Goal: Information Seeking & Learning: Find specific fact

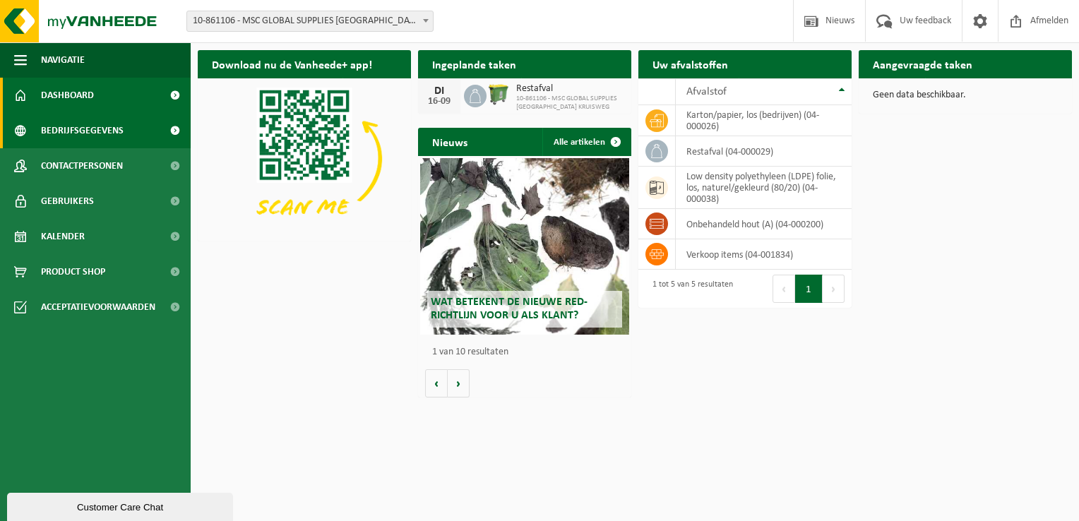
click at [116, 129] on span "Bedrijfsgegevens" at bounding box center [82, 130] width 83 height 35
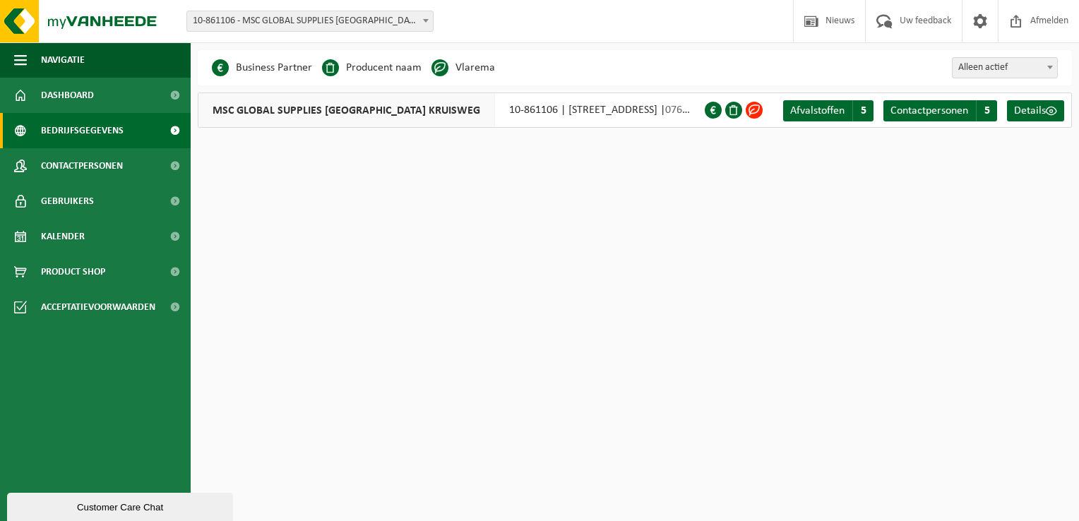
click at [427, 19] on b at bounding box center [426, 21] width 6 height 4
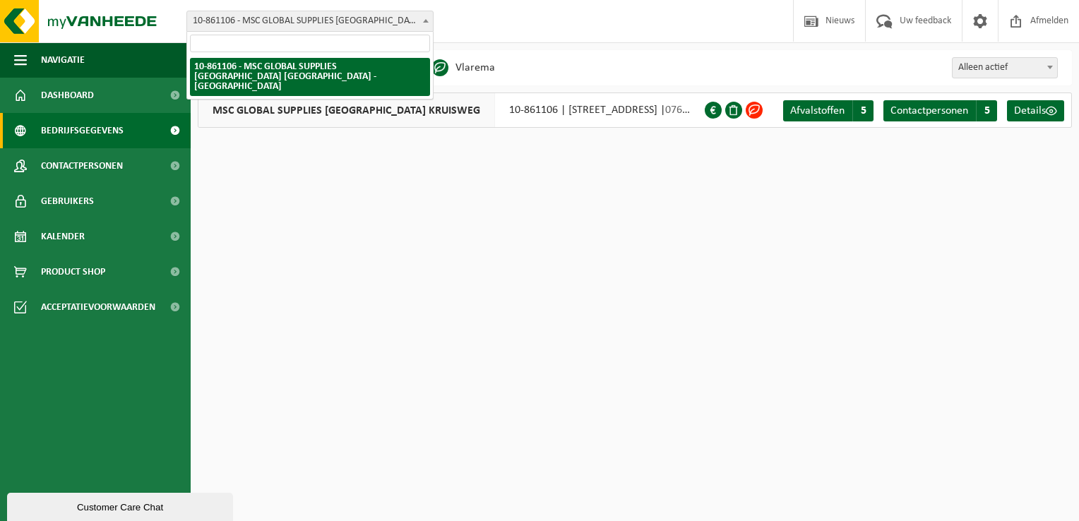
click at [427, 19] on b at bounding box center [426, 21] width 6 height 4
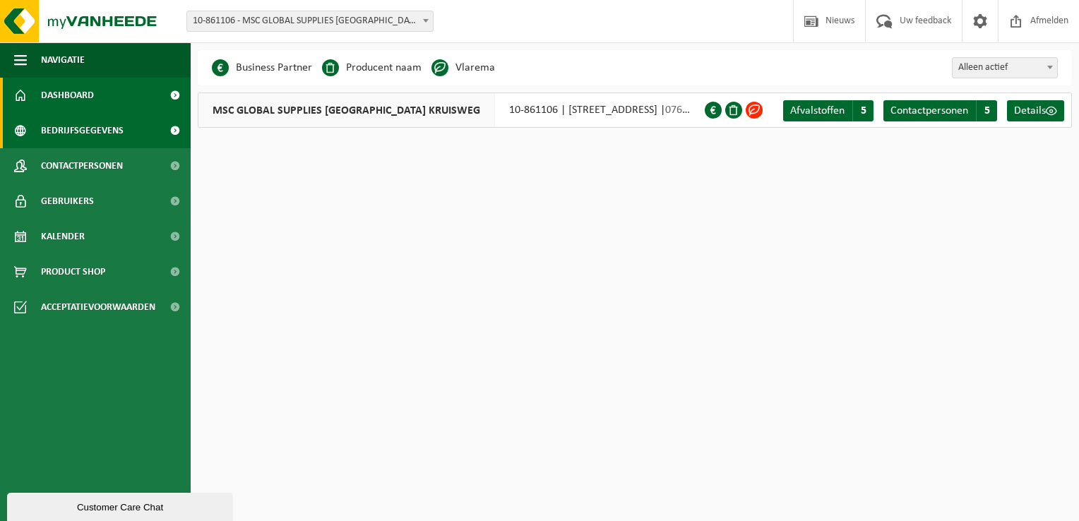
click at [87, 99] on span "Dashboard" at bounding box center [67, 95] width 53 height 35
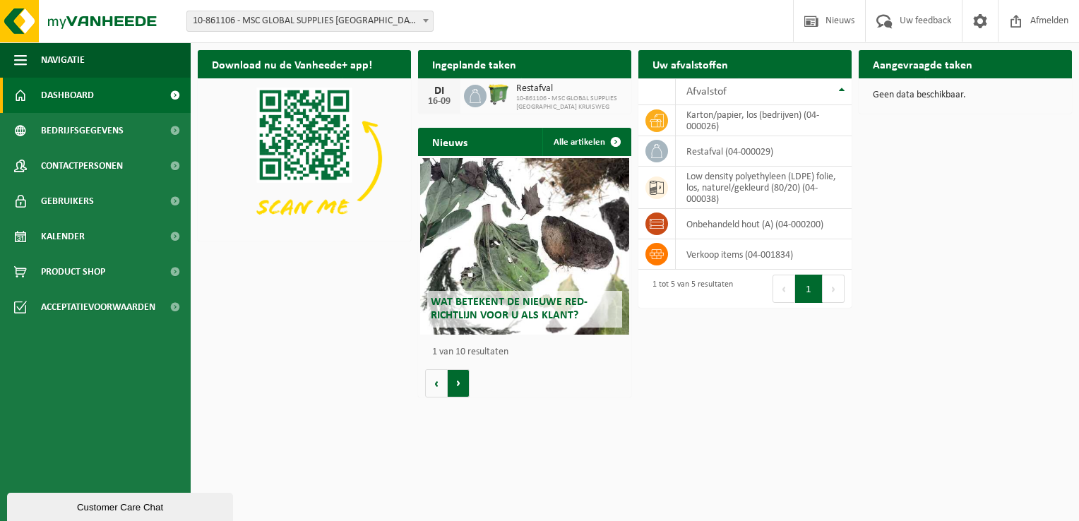
click at [455, 389] on button "Volgende" at bounding box center [459, 383] width 22 height 28
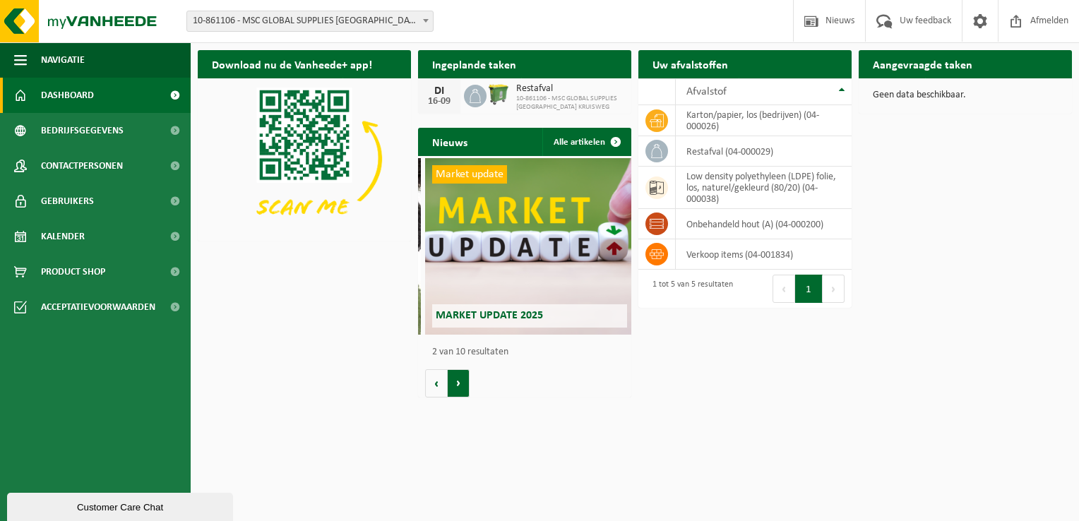
scroll to position [0, 213]
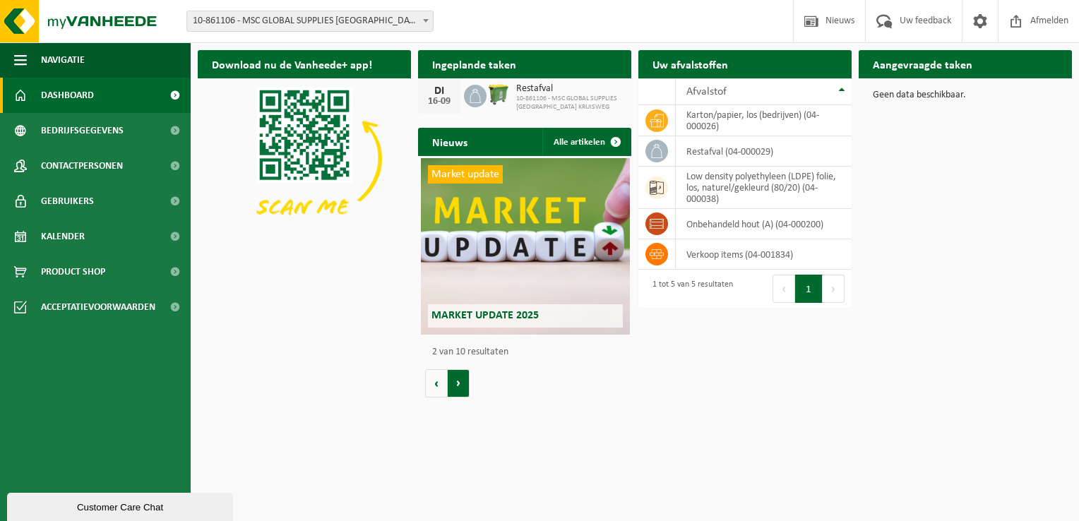
click at [455, 389] on button "Volgende" at bounding box center [459, 383] width 22 height 28
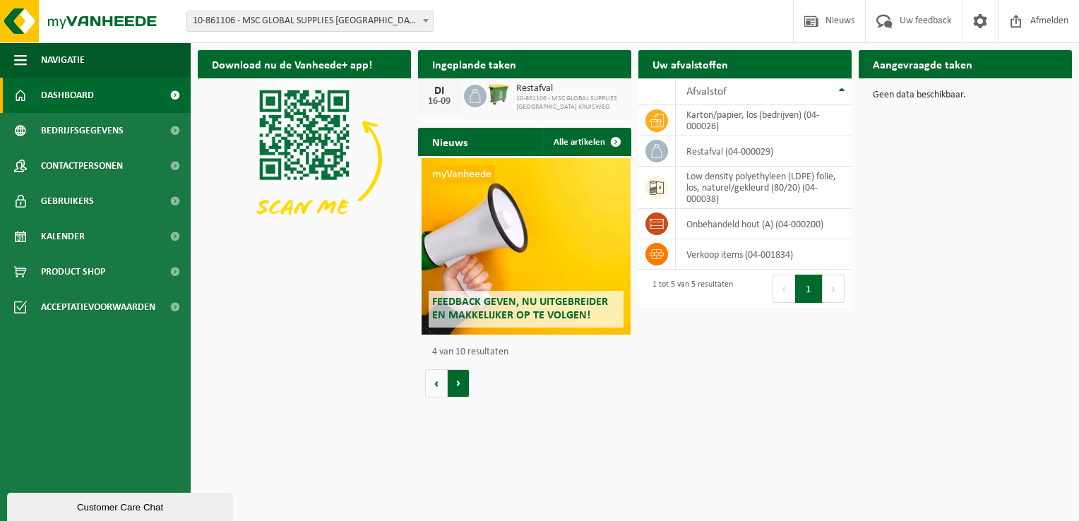
scroll to position [0, 639]
click at [169, 95] on span at bounding box center [175, 95] width 32 height 35
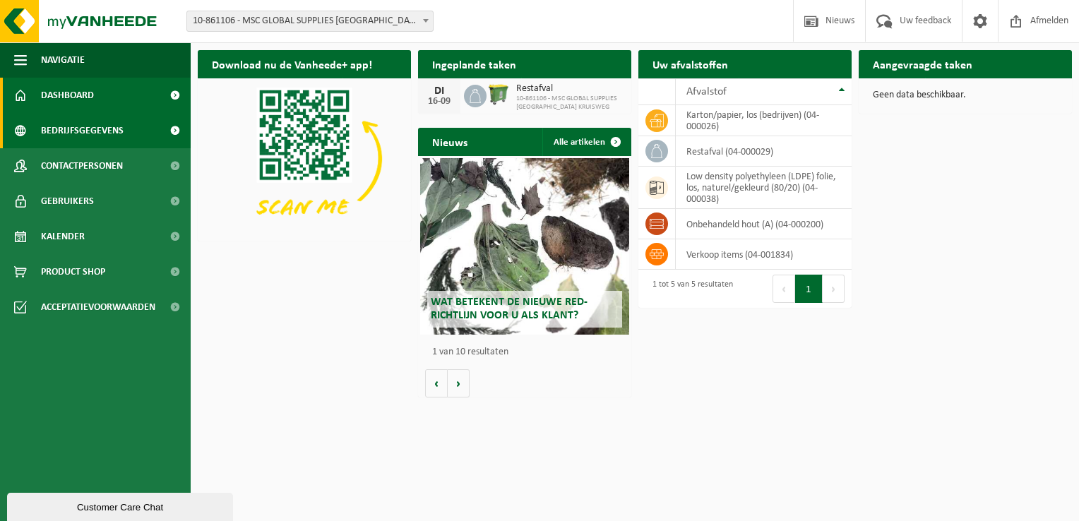
click at [69, 127] on span "Bedrijfsgegevens" at bounding box center [82, 130] width 83 height 35
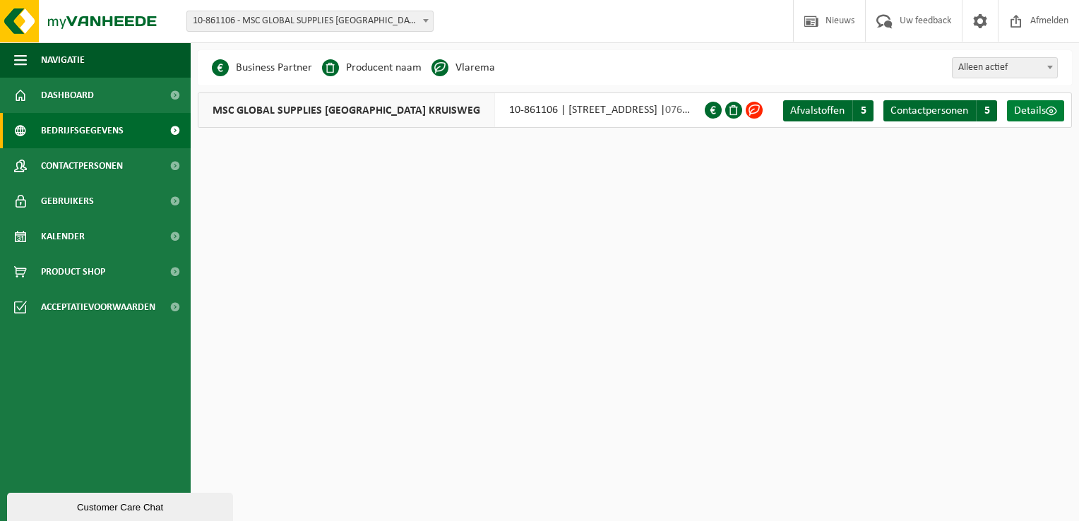
click at [1039, 112] on span "Details" at bounding box center [1030, 110] width 32 height 11
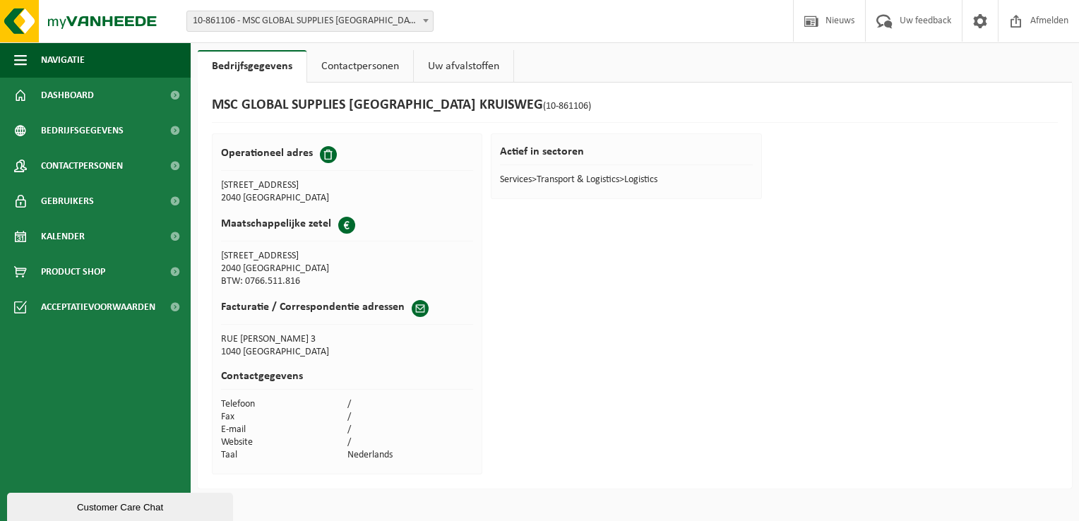
click at [387, 66] on link "Contactpersonen" at bounding box center [360, 66] width 106 height 32
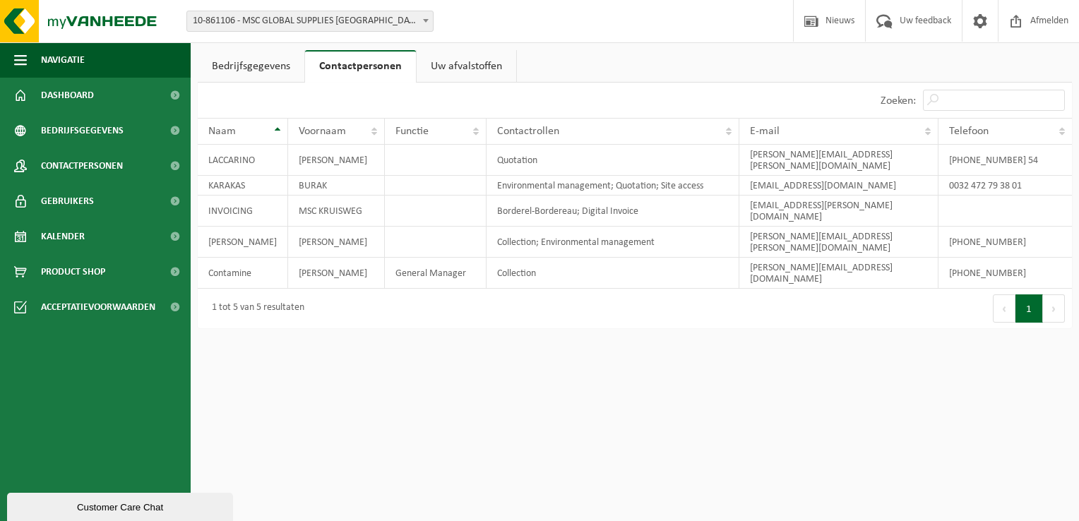
click at [456, 66] on link "Uw afvalstoffen" at bounding box center [467, 66] width 100 height 32
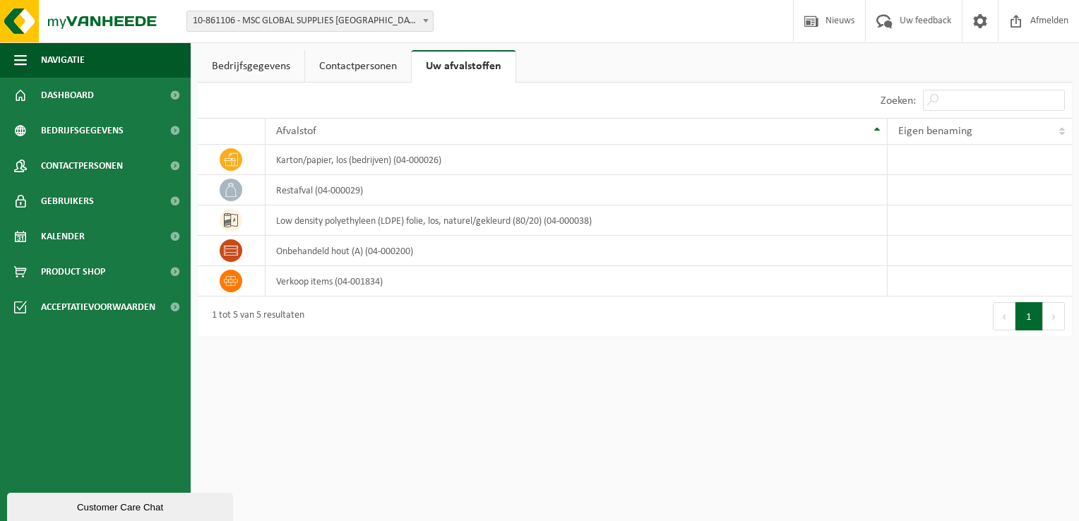
click at [1030, 312] on button "1" at bounding box center [1030, 316] width 28 height 28
click at [1047, 316] on button "Volgende" at bounding box center [1054, 316] width 22 height 28
click at [1051, 316] on button "Volgende" at bounding box center [1054, 316] width 22 height 28
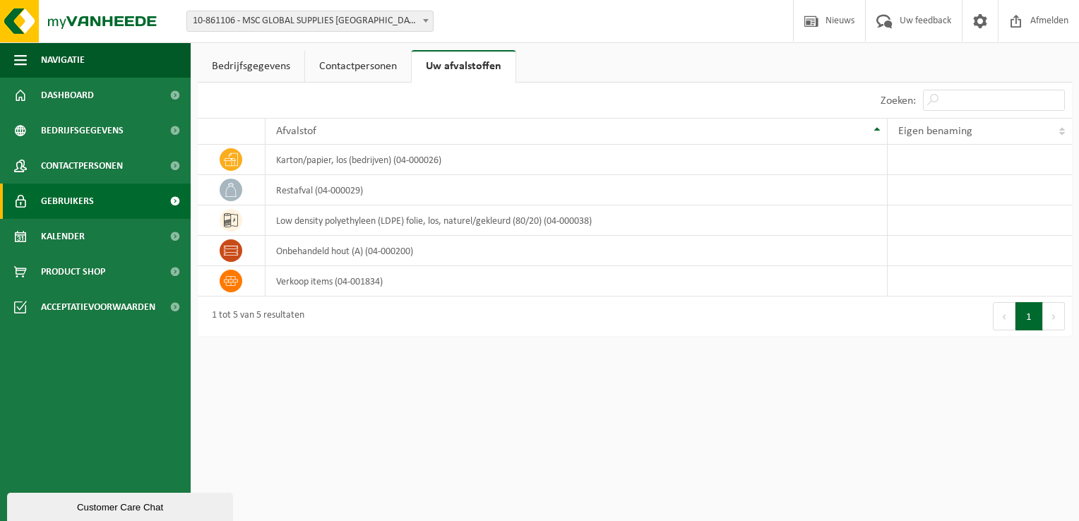
click at [81, 200] on span "Gebruikers" at bounding box center [67, 201] width 53 height 35
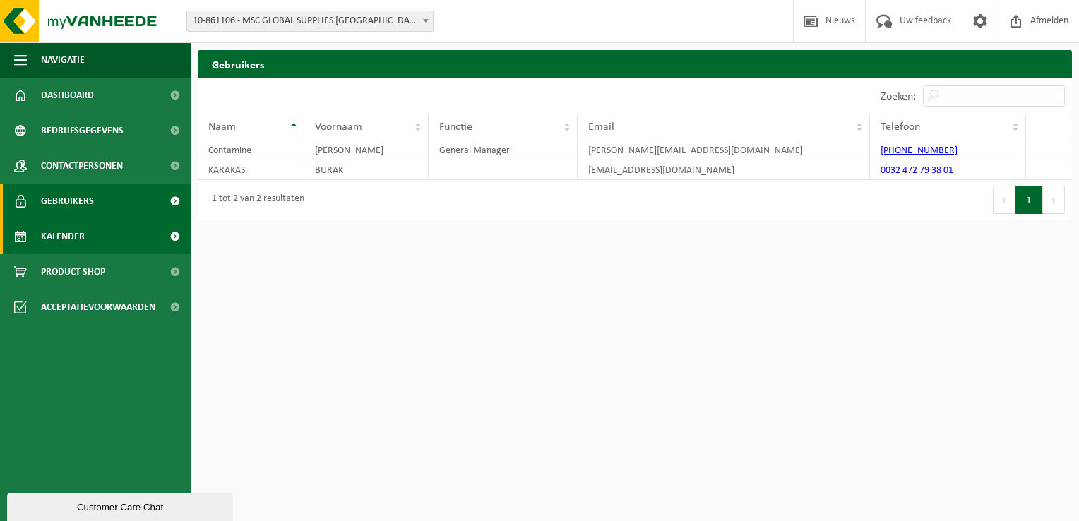
click at [102, 238] on link "Kalender" at bounding box center [95, 236] width 191 height 35
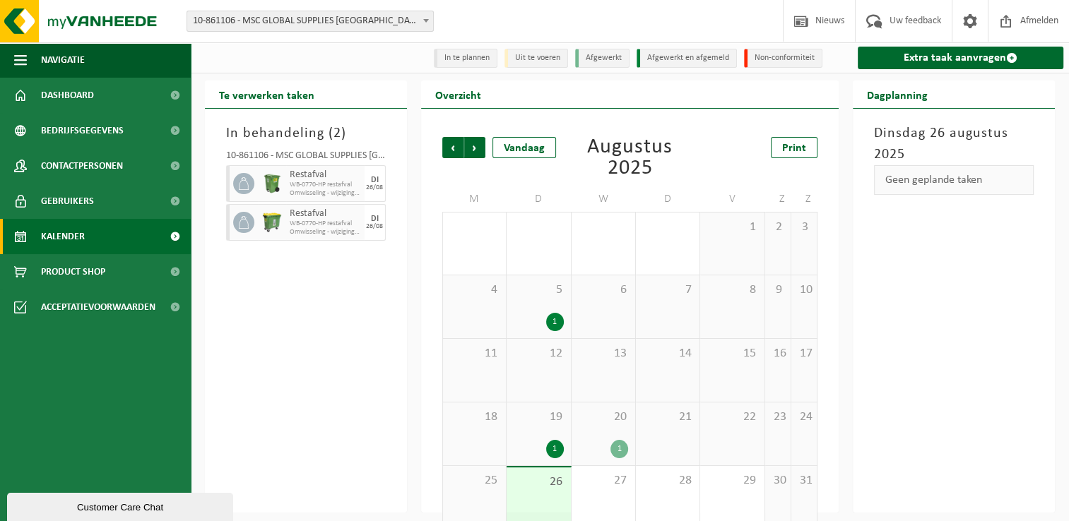
click at [608, 61] on li "Afgewerkt" at bounding box center [602, 58] width 54 height 19
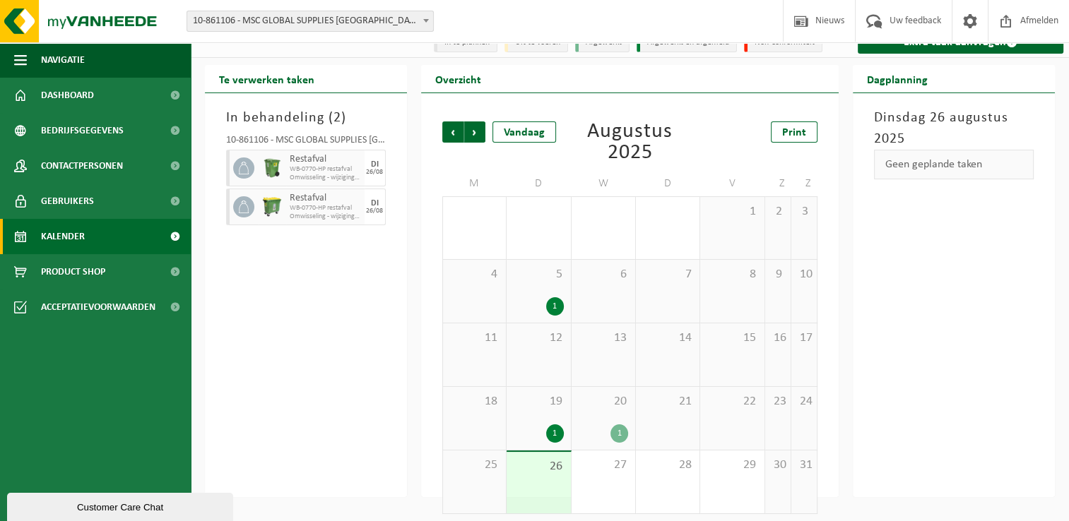
scroll to position [23, 0]
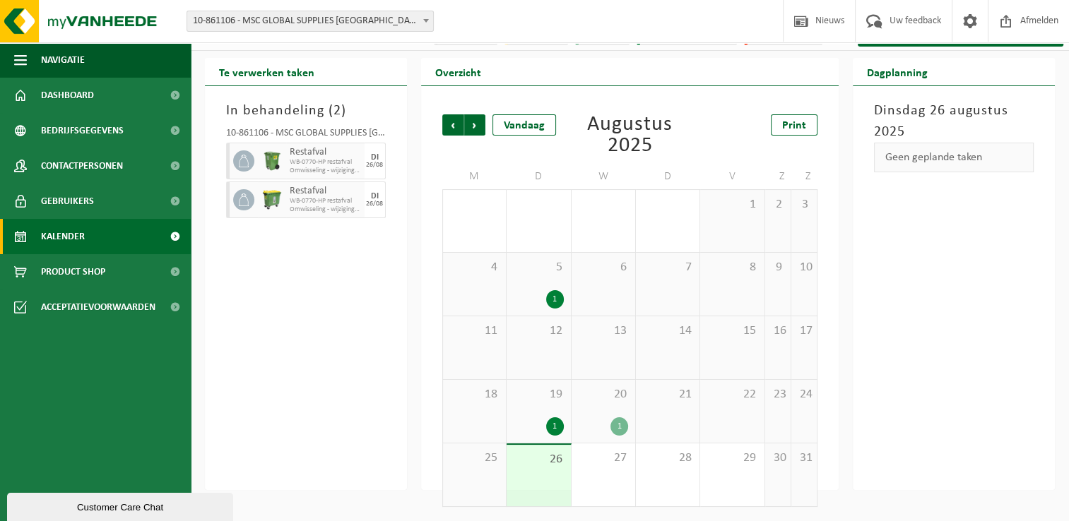
click at [557, 426] on div "1" at bounding box center [555, 426] width 18 height 18
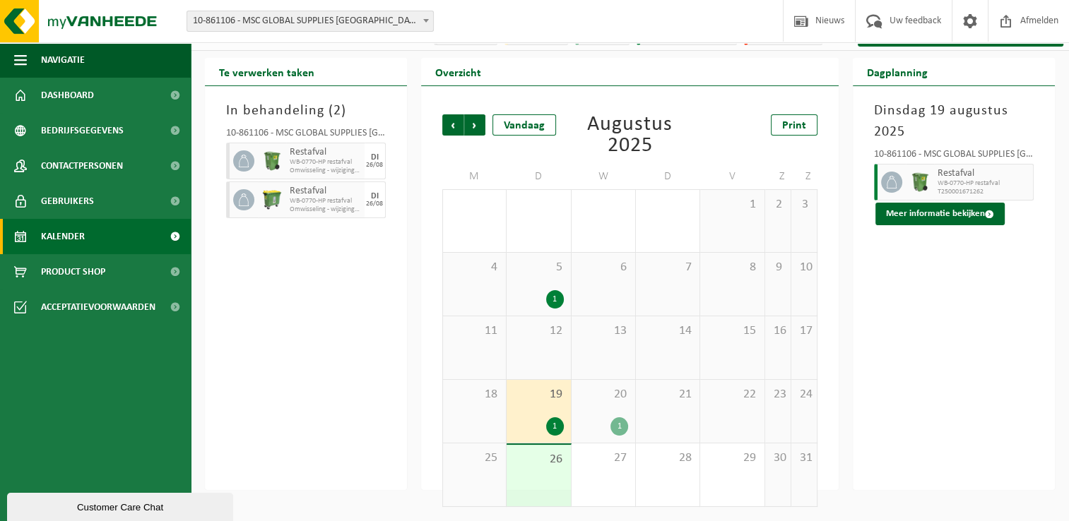
click at [616, 427] on div "1" at bounding box center [619, 426] width 18 height 18
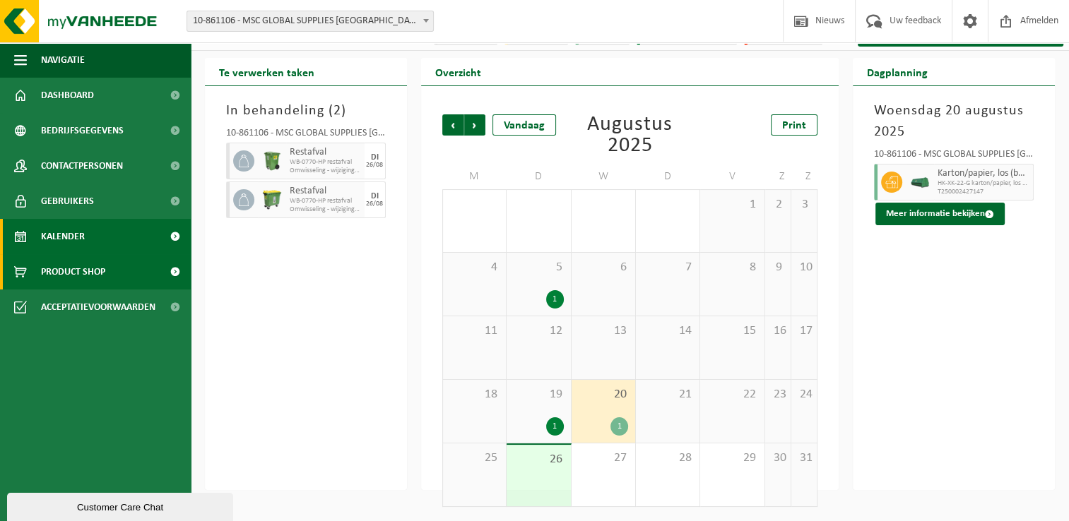
click at [109, 268] on link "Product Shop" at bounding box center [95, 271] width 191 height 35
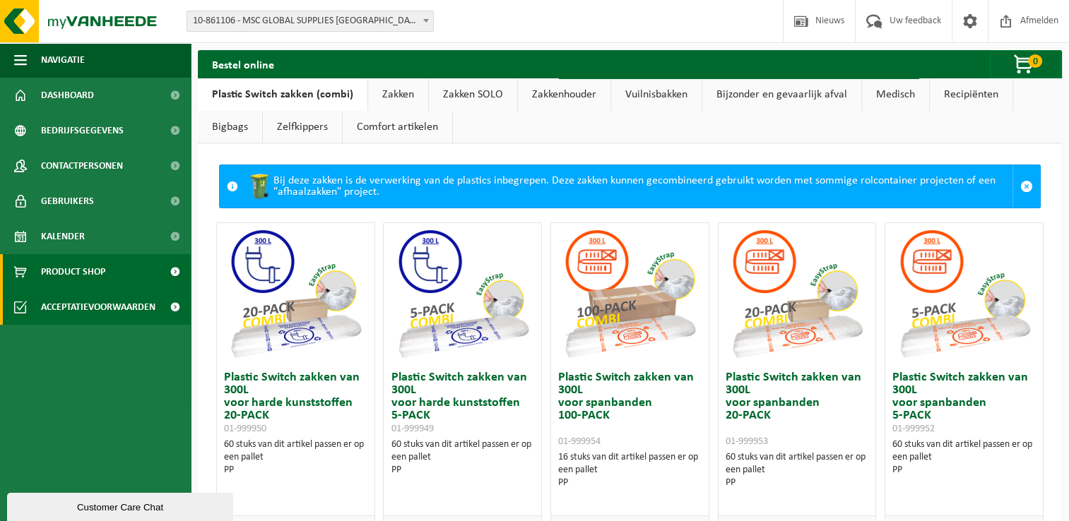
click at [121, 307] on span "Acceptatievoorwaarden" at bounding box center [98, 307] width 114 height 35
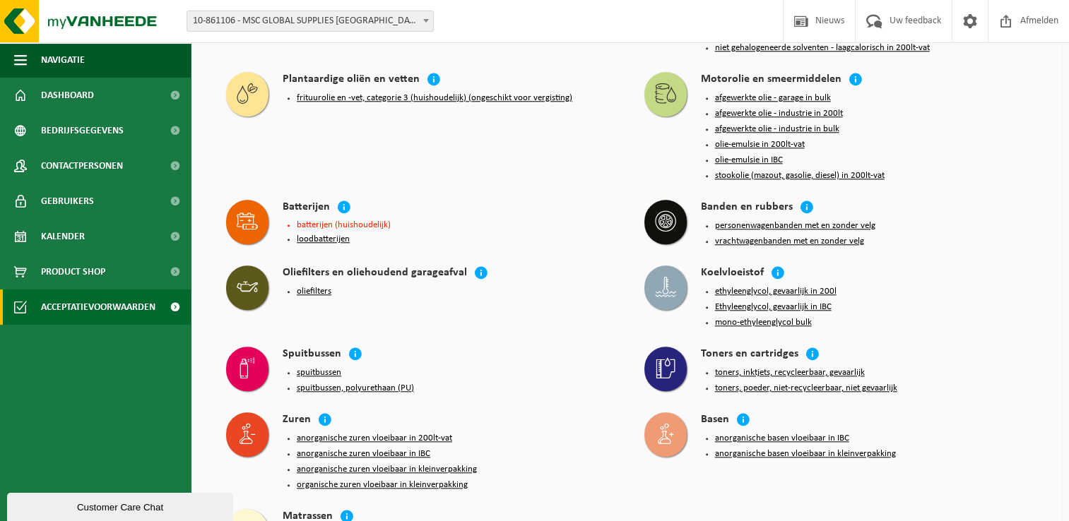
scroll to position [1360, 0]
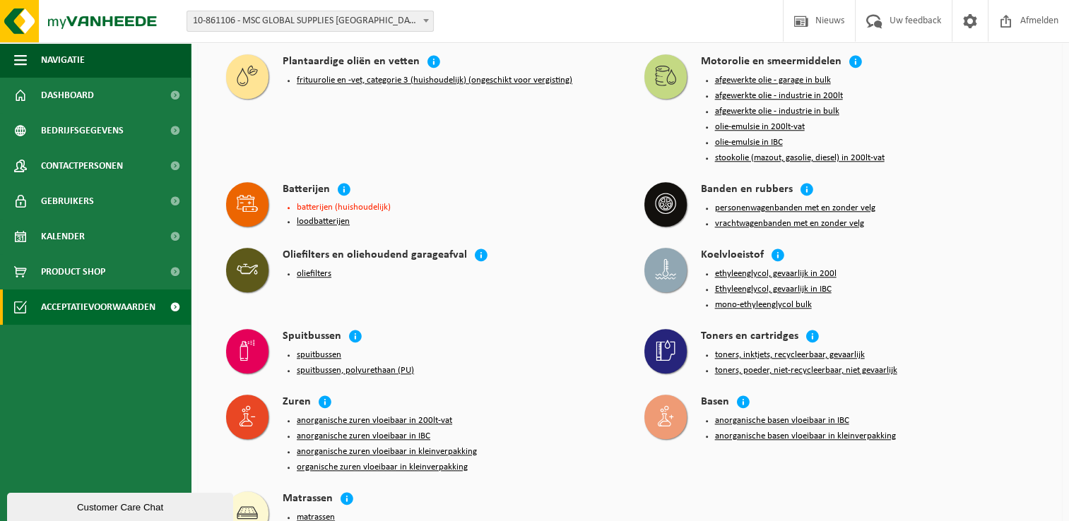
click at [93, 508] on div "Customer Care Chat" at bounding box center [120, 507] width 205 height 11
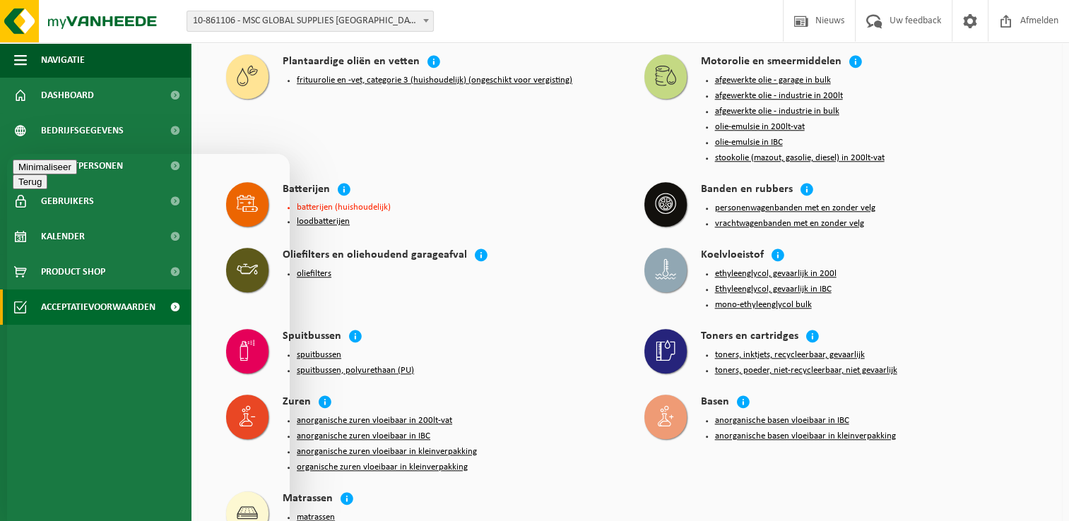
click at [7, 154] on textarea at bounding box center [7, 154] width 0 height 0
type textarea "Waar kan ik de facturen consulteren?"
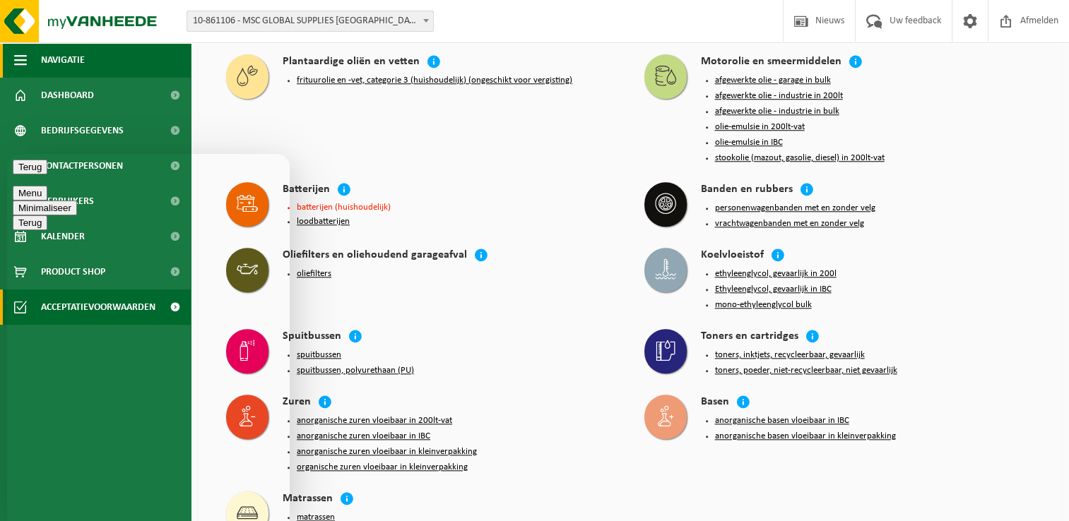
click at [20, 57] on span "button" at bounding box center [20, 59] width 13 height 35
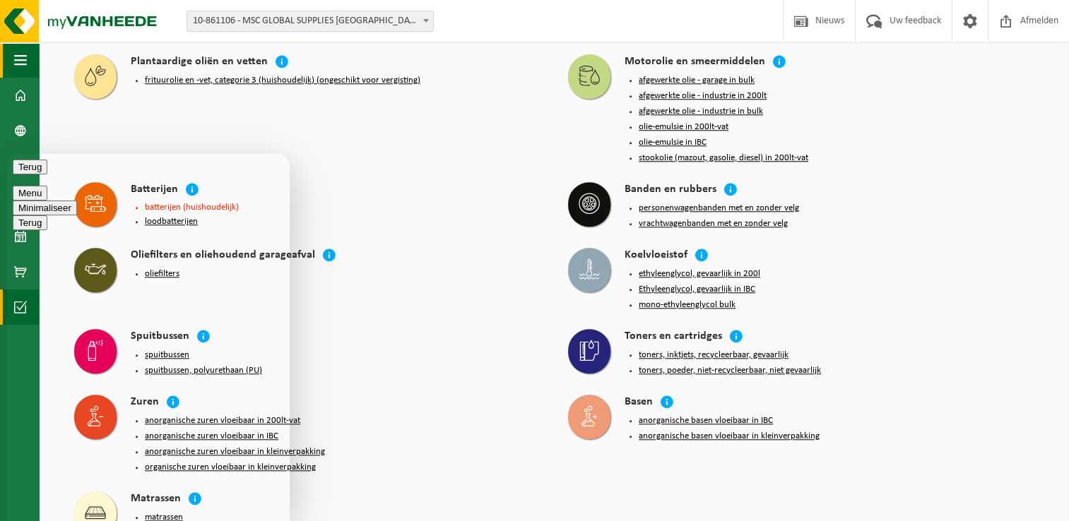
click at [20, 57] on span "button" at bounding box center [20, 59] width 13 height 35
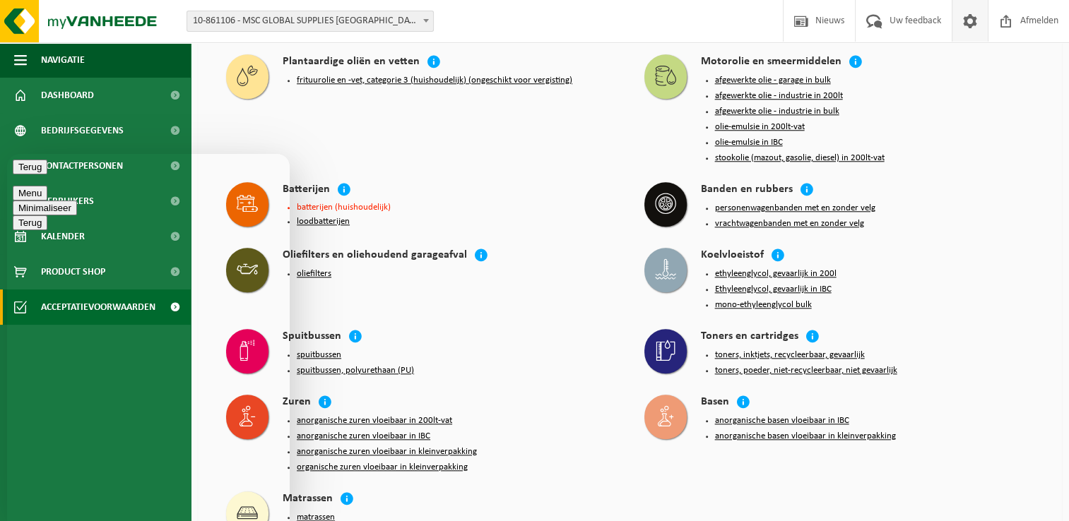
click at [966, 25] on span at bounding box center [969, 21] width 21 height 42
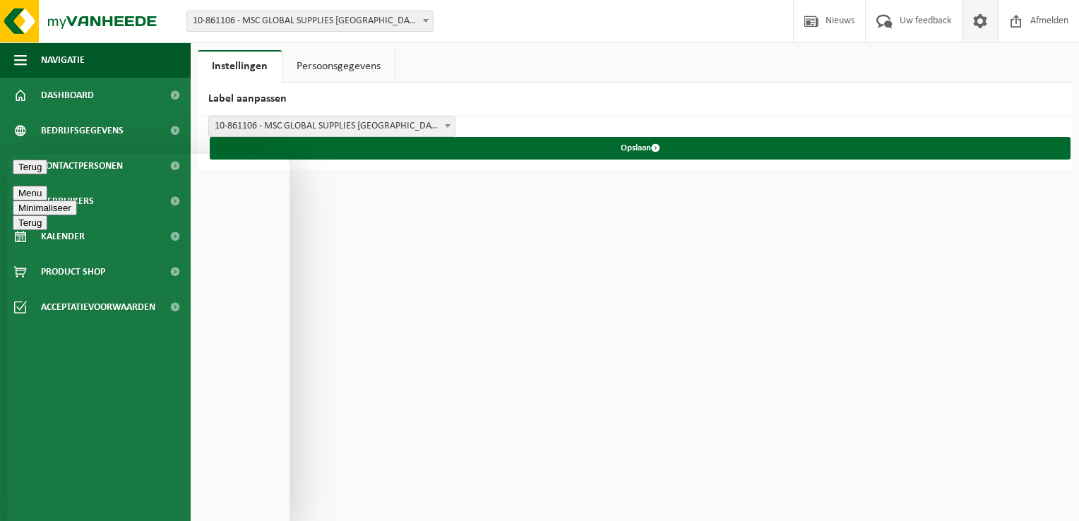
click at [349, 68] on link "Persoonsgegevens" at bounding box center [338, 66] width 112 height 32
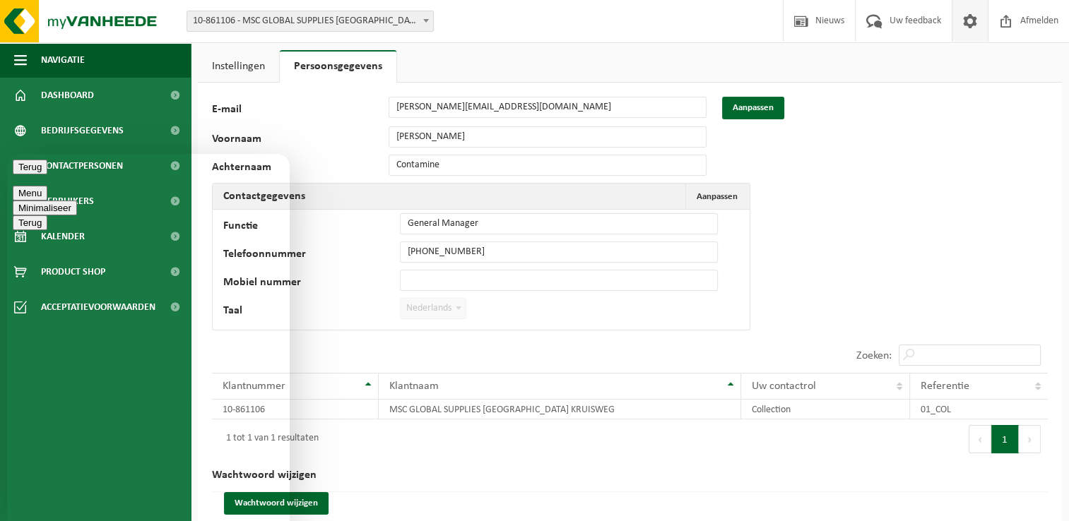
scroll to position [23, 0]
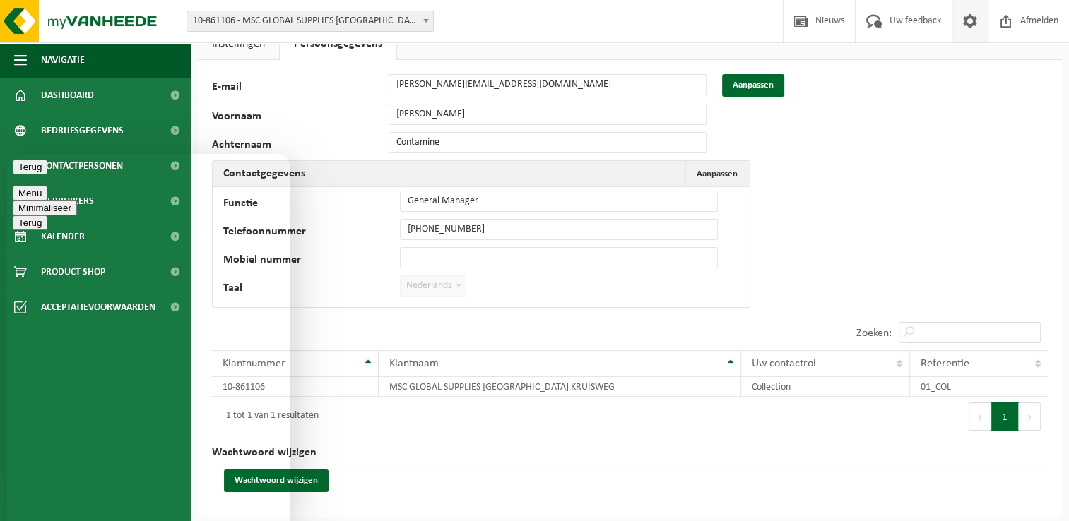
click at [47, 186] on button "Menu" at bounding box center [30, 193] width 35 height 15
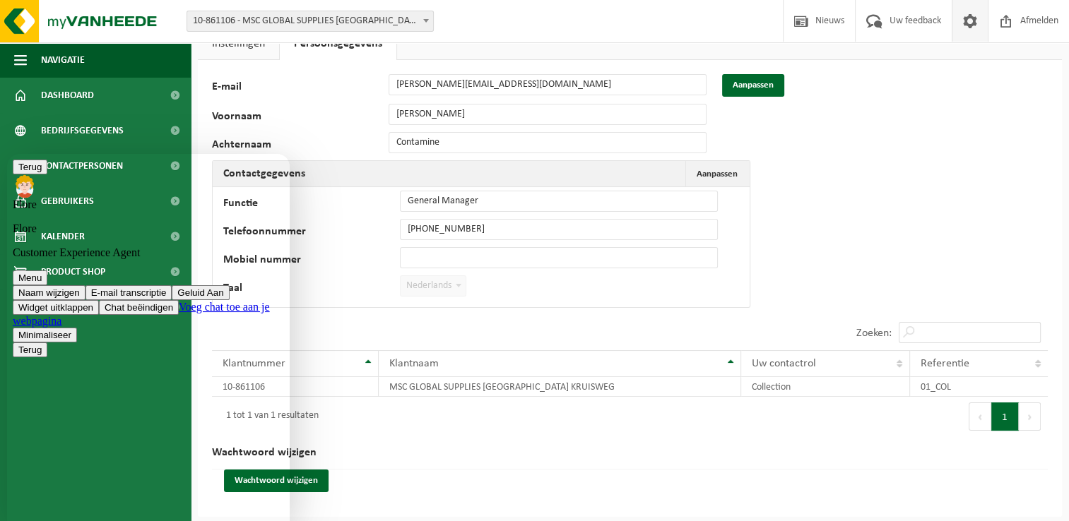
click at [458, 318] on div "10 25 50 100 10 resultaten weergeven" at bounding box center [421, 332] width 418 height 35
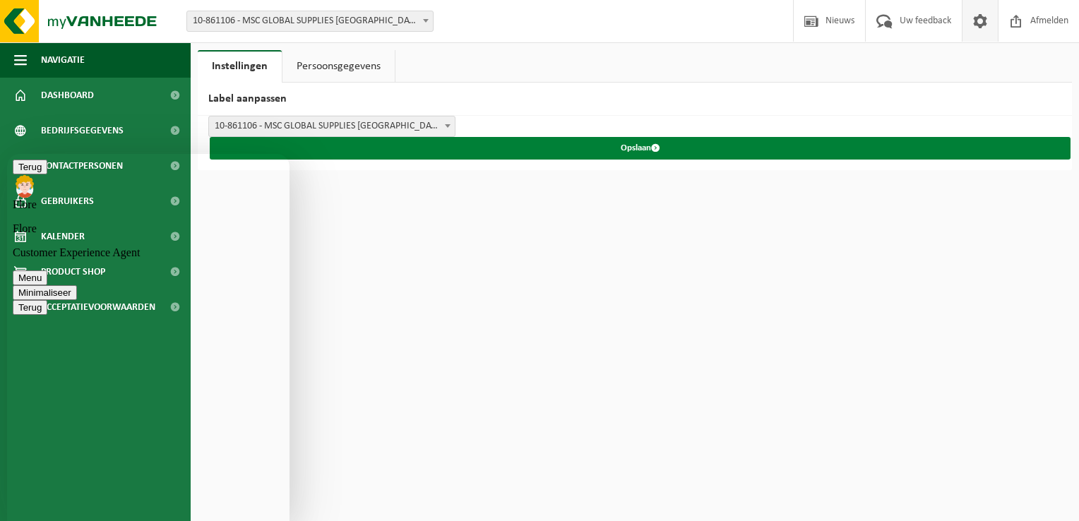
scroll to position [23, 0]
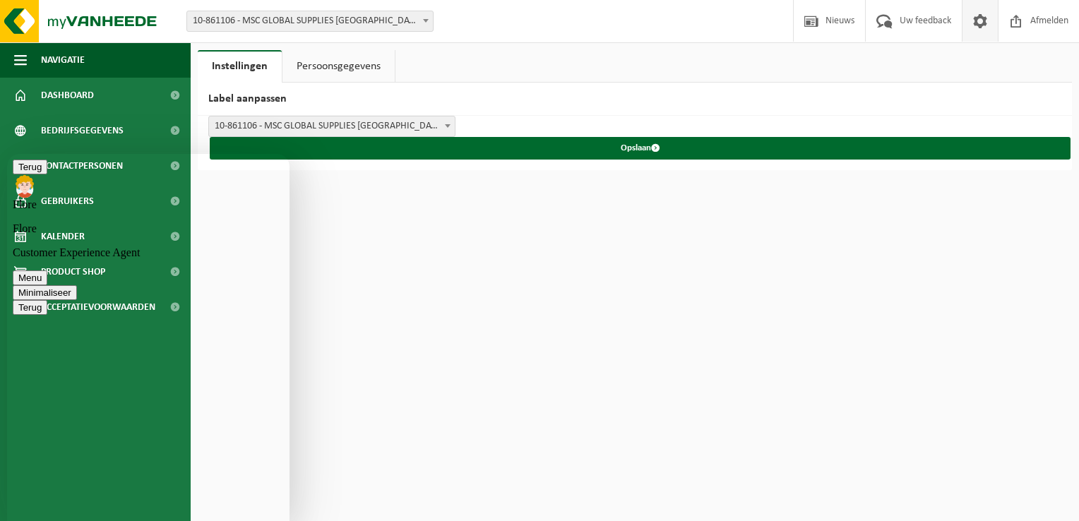
click at [438, 210] on html "Vestiging: 10-861106 - MSC GLOBAL SUPPLIES BELGIUM KRUISWEG - ANTWERPEN 10-8611…" at bounding box center [539, 260] width 1079 height 521
click at [28, 174] on button "Terug" at bounding box center [30, 167] width 35 height 15
click at [77, 174] on button "Minimaliseer" at bounding box center [45, 167] width 64 height 15
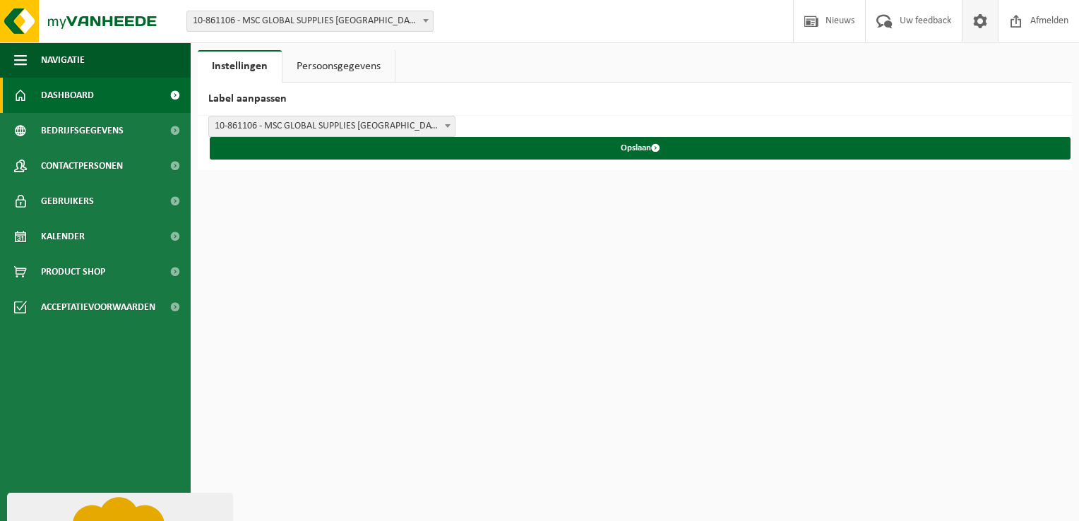
click at [74, 89] on span "Dashboard" at bounding box center [67, 95] width 53 height 35
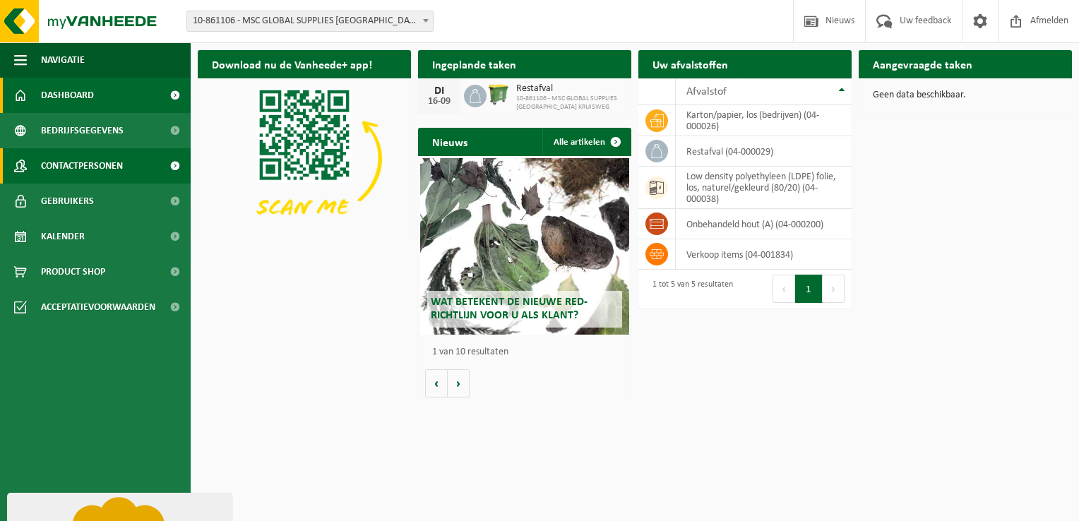
click at [68, 160] on span "Contactpersonen" at bounding box center [82, 165] width 82 height 35
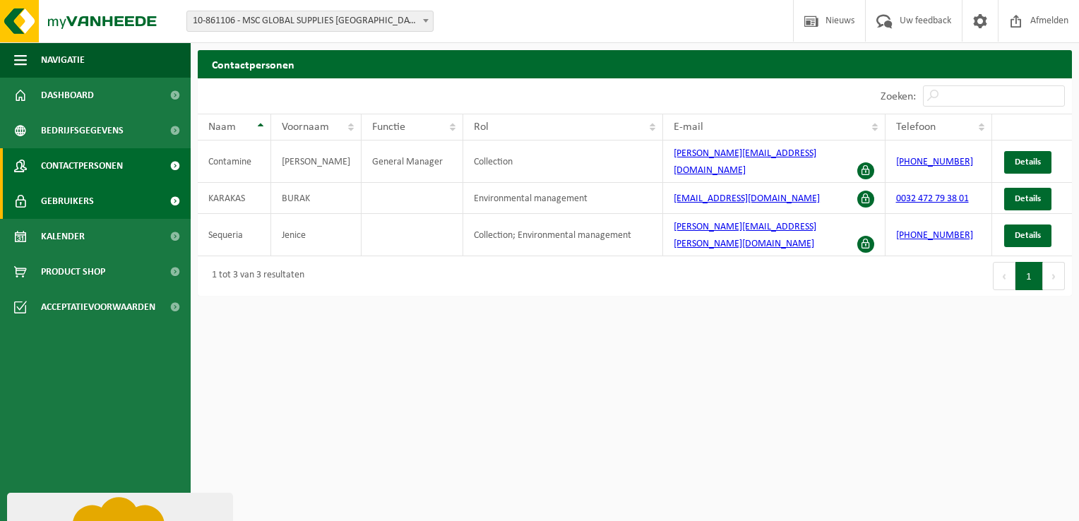
click at [70, 198] on span "Gebruikers" at bounding box center [67, 201] width 53 height 35
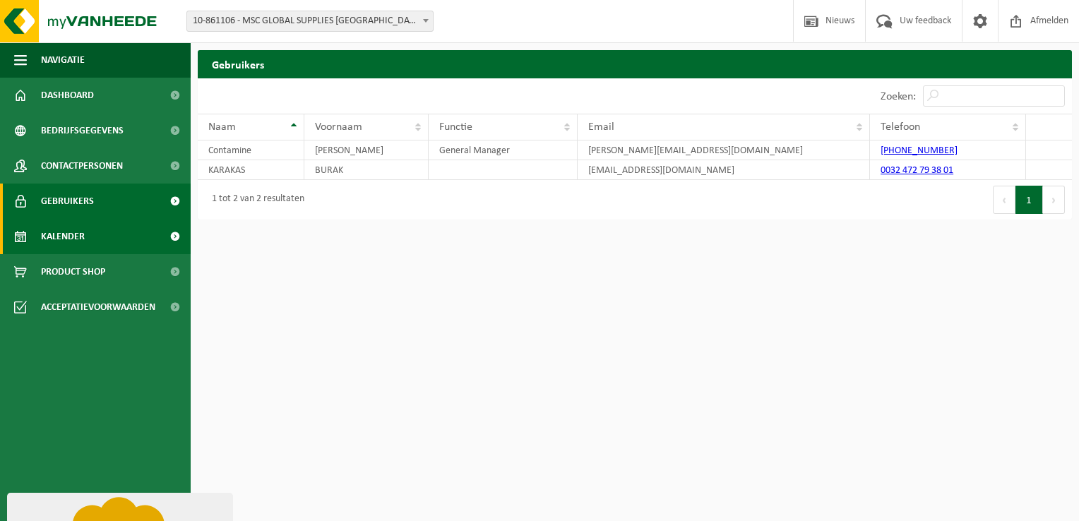
click at [85, 240] on link "Kalender" at bounding box center [95, 236] width 191 height 35
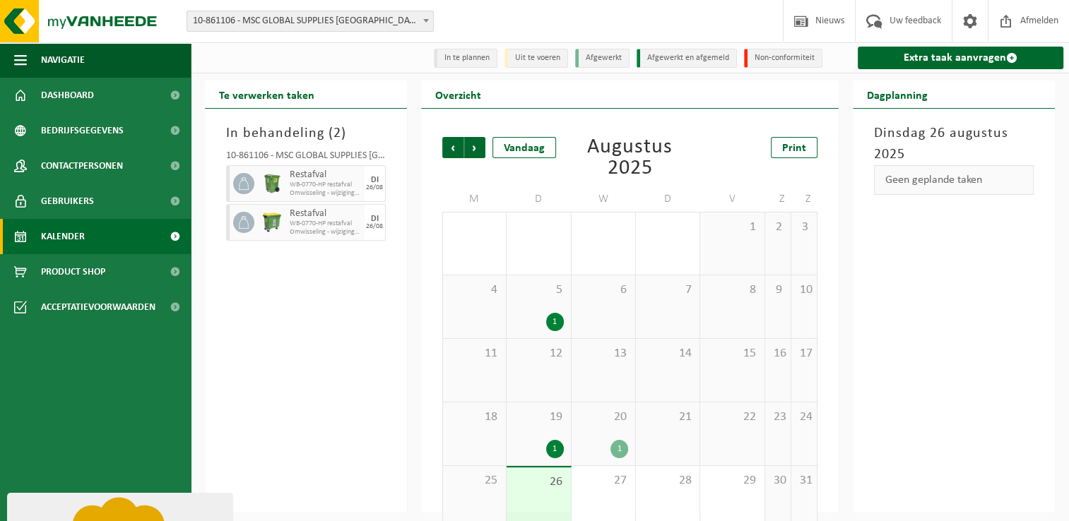
click at [94, 273] on span "Product Shop" at bounding box center [73, 271] width 64 height 35
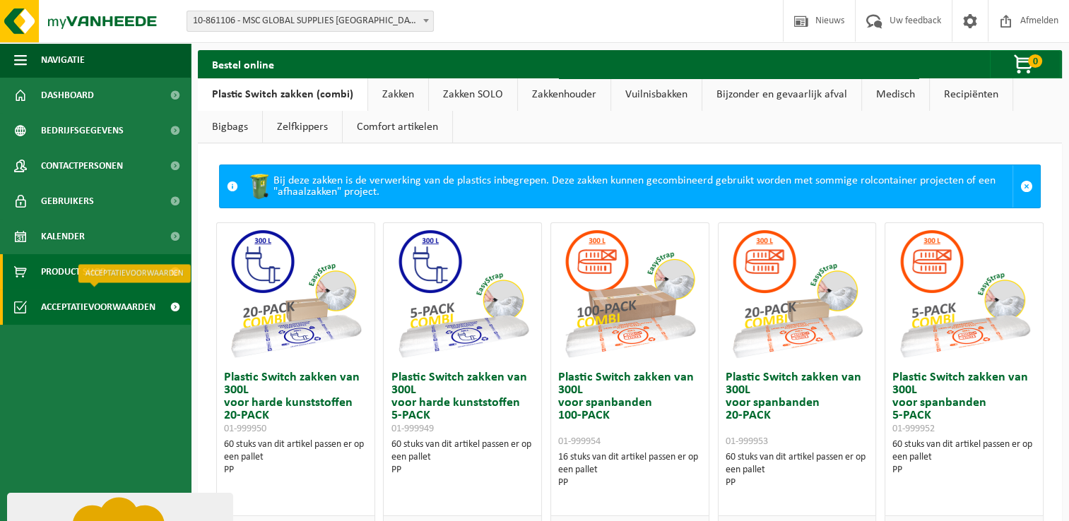
click at [105, 304] on span "Acceptatievoorwaarden" at bounding box center [98, 307] width 114 height 35
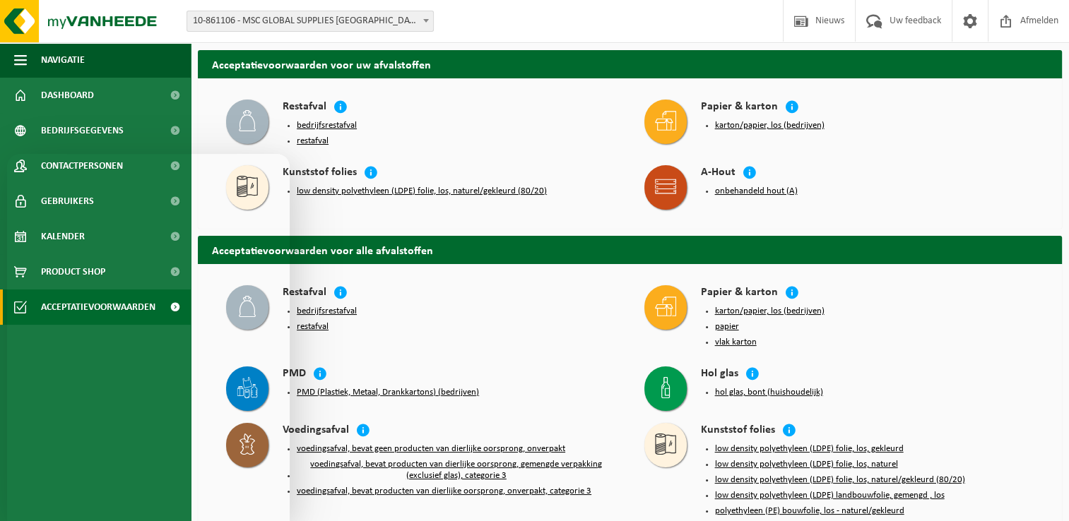
scroll to position [23, 0]
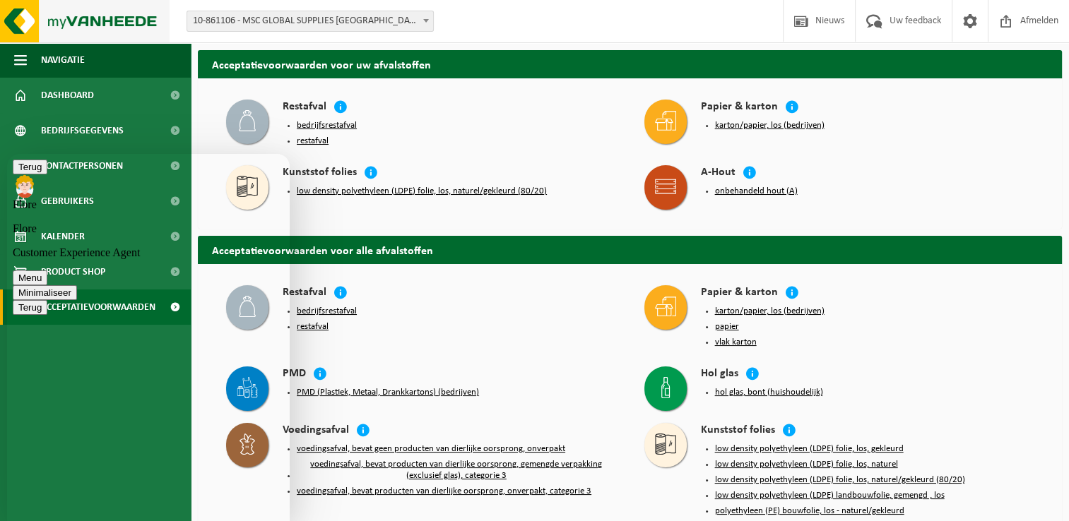
click at [133, 18] on img at bounding box center [84, 21] width 169 height 42
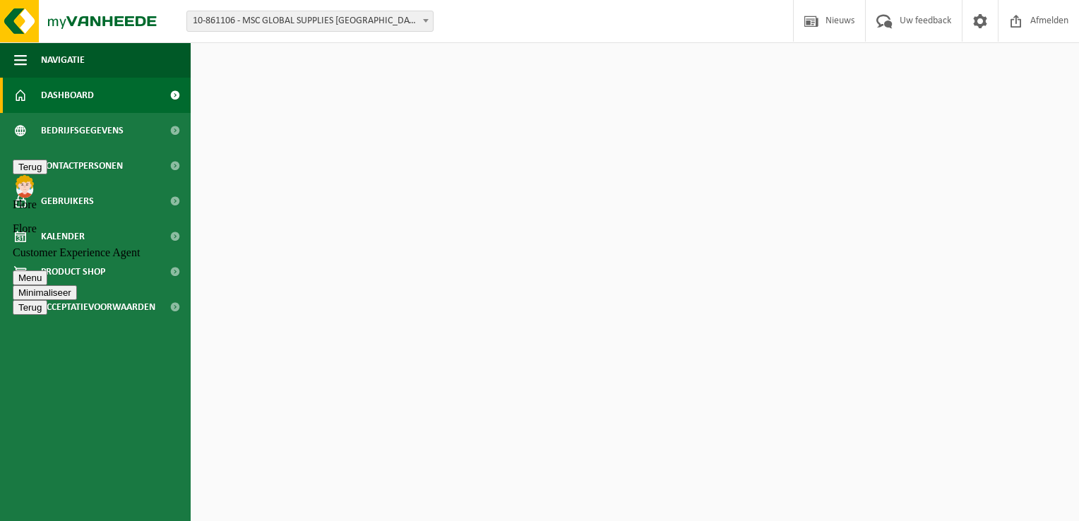
scroll to position [23, 0]
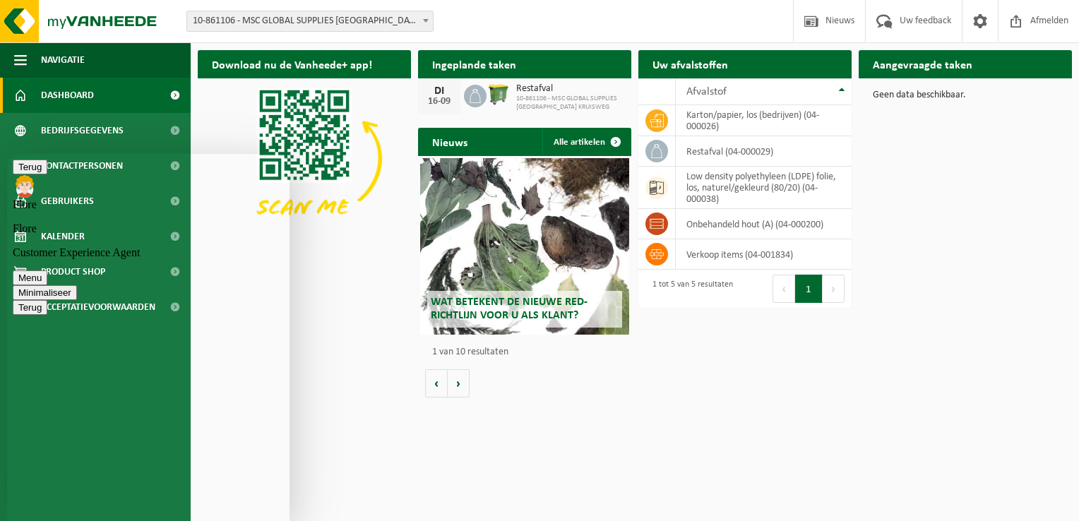
click at [383, 283] on div "Download nu de Vanheede+ app! Verberg Ingeplande taken Bekijk uw kalender DI 16…" at bounding box center [634, 224] width 881 height 362
click at [77, 285] on button "Minimaliseer" at bounding box center [45, 292] width 64 height 15
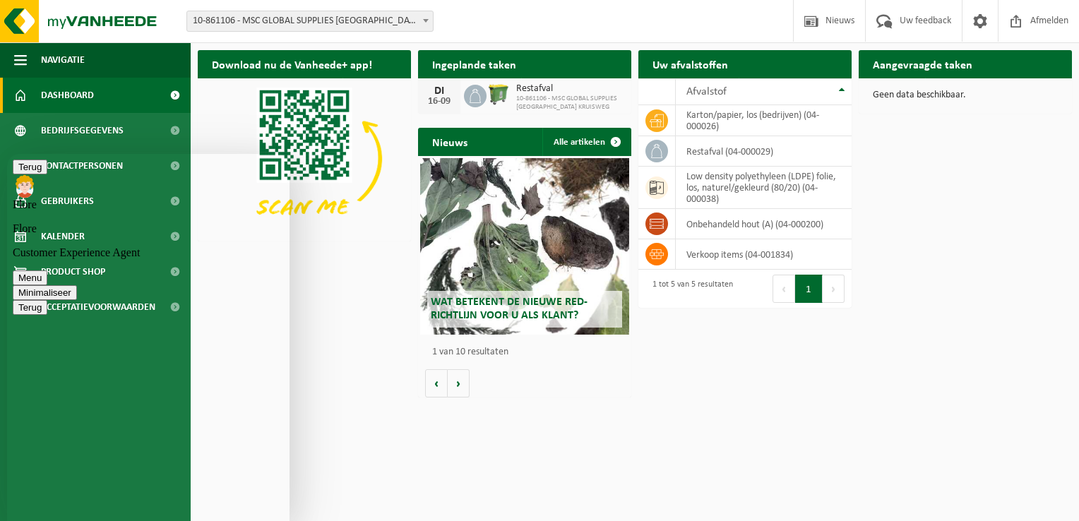
click at [7, 154] on textarea at bounding box center [7, 154] width 0 height 0
type textarea "i"
type textarea "Gewoon in navigatietab?"
click at [210, 132] on img at bounding box center [304, 158] width 213 height 160
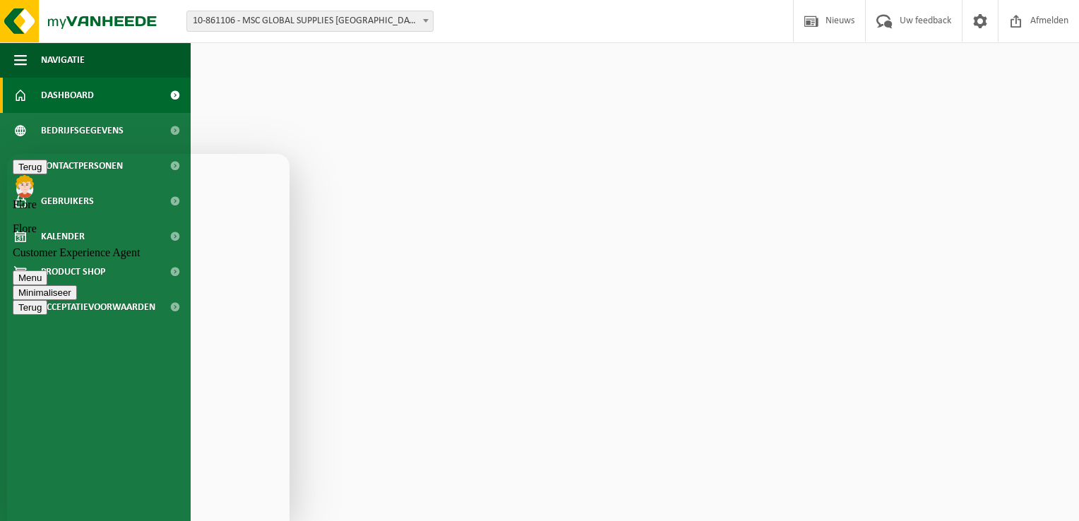
scroll to position [133, 0]
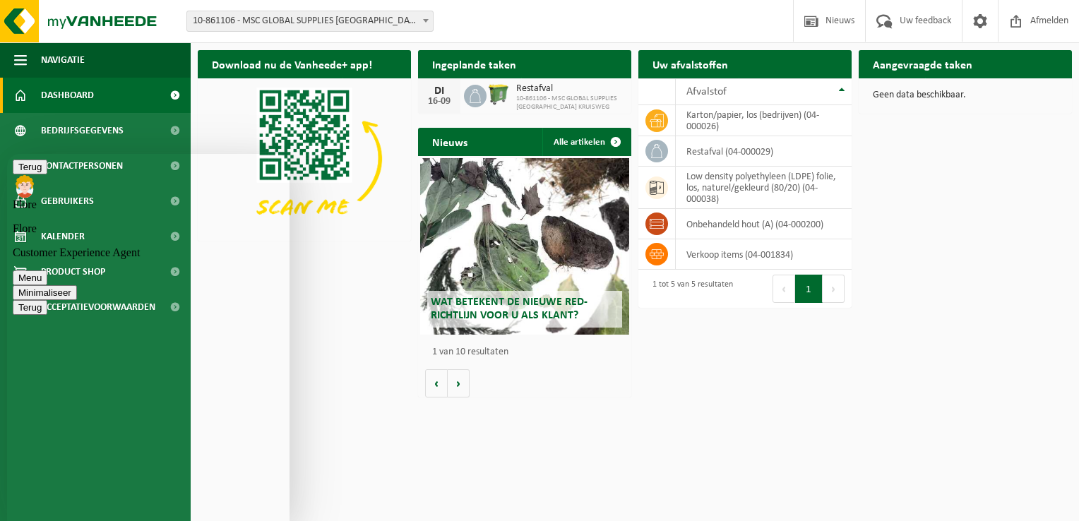
click at [77, 285] on button "Minimaliseer" at bounding box center [45, 292] width 64 height 15
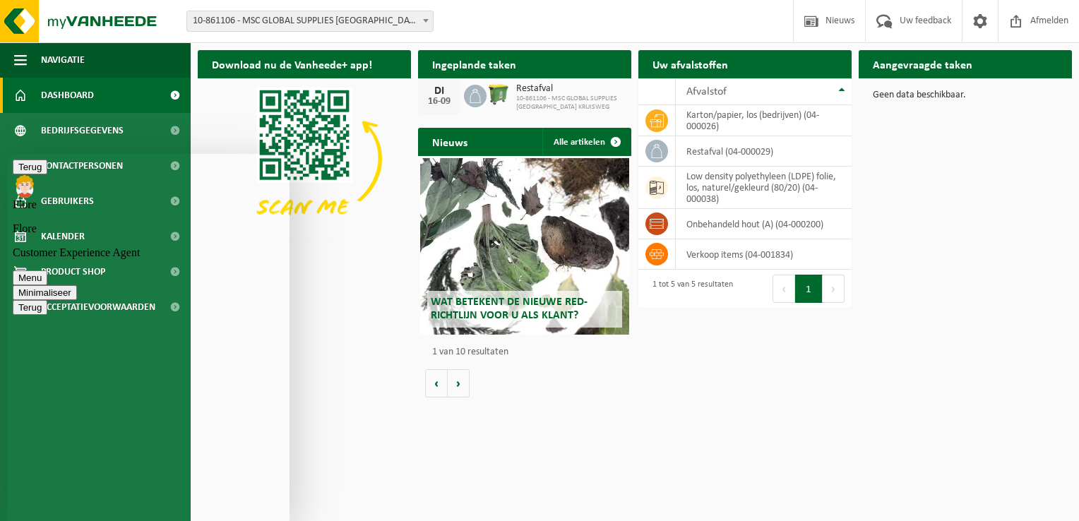
click at [7, 154] on textarea at bounding box center [7, 154] width 0 height 0
type textarea "Ik zie het nog niet na refreshen. ik zal eens uit en aanloggen"
click at [1020, 18] on span at bounding box center [1016, 21] width 21 height 42
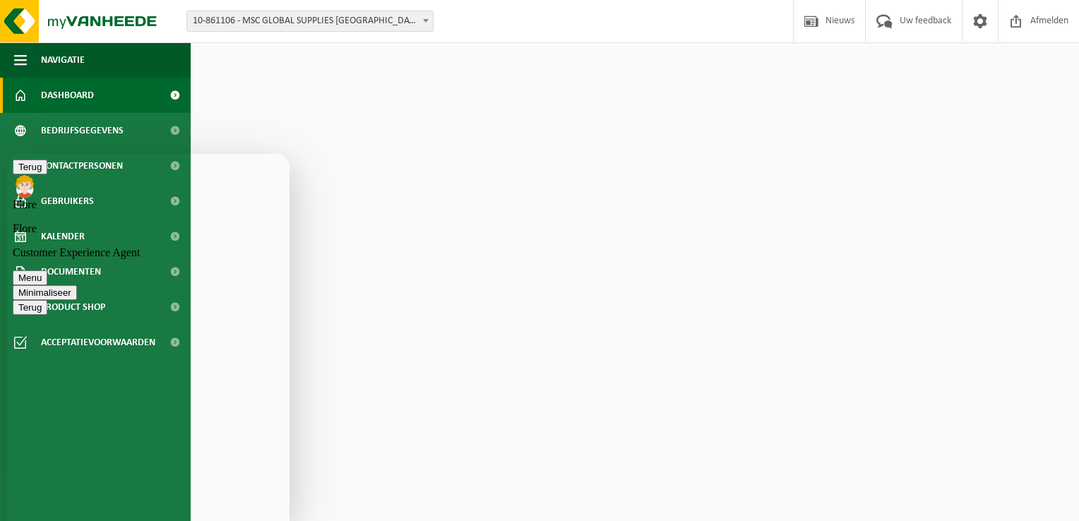
scroll to position [197, 0]
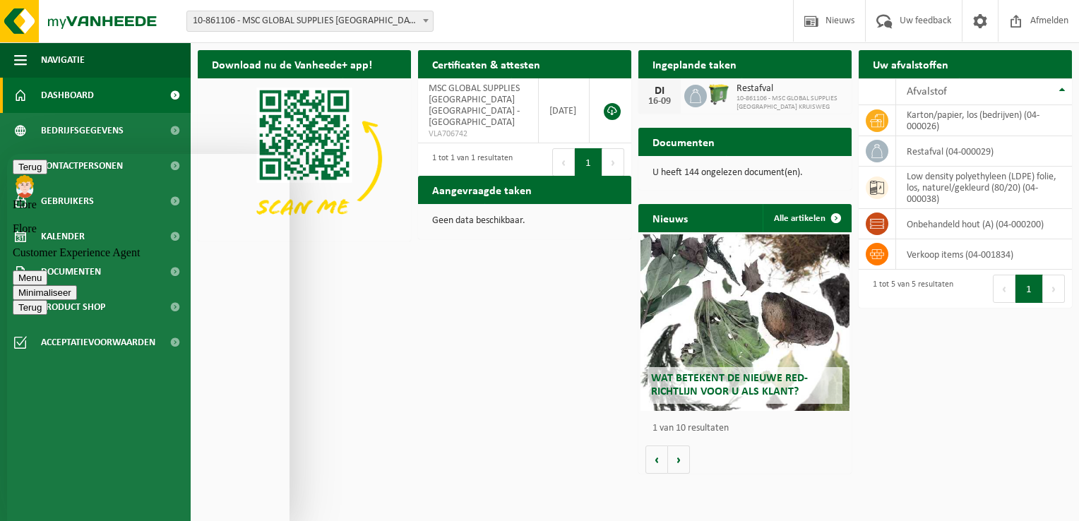
click at [71, 287] on span "Minimaliseer" at bounding box center [71, 292] width 0 height 11
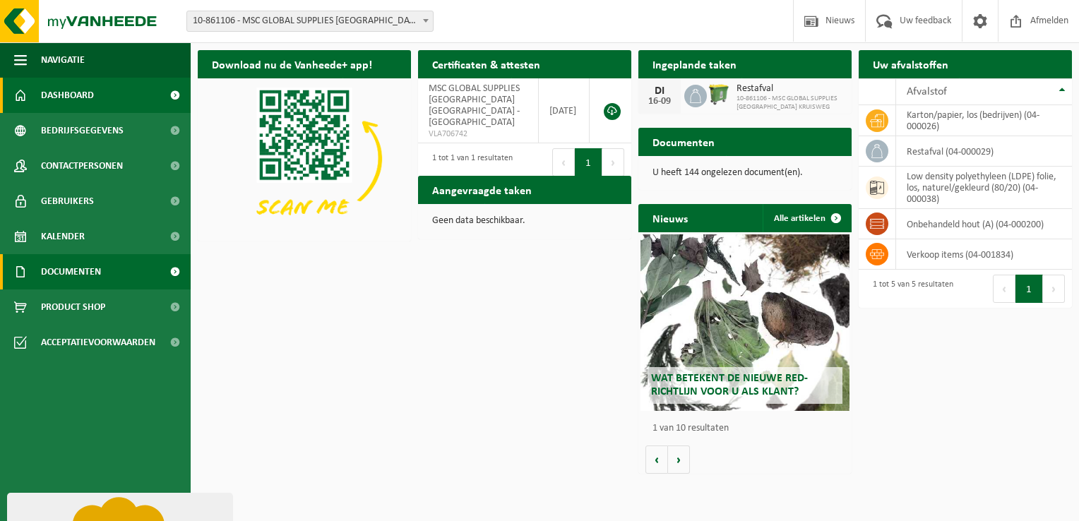
click at [71, 275] on span "Documenten" at bounding box center [71, 271] width 60 height 35
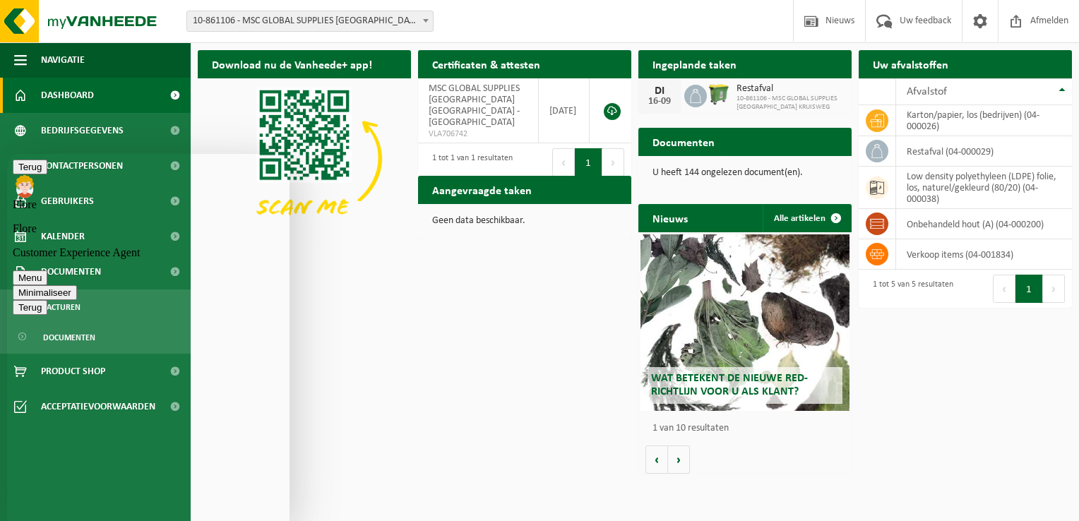
click at [7, 154] on textarea at bounding box center [7, 154] width 0 height 0
type textarea "Nu wel. Dank u"
click at [77, 285] on button "Minimaliseer" at bounding box center [45, 292] width 64 height 15
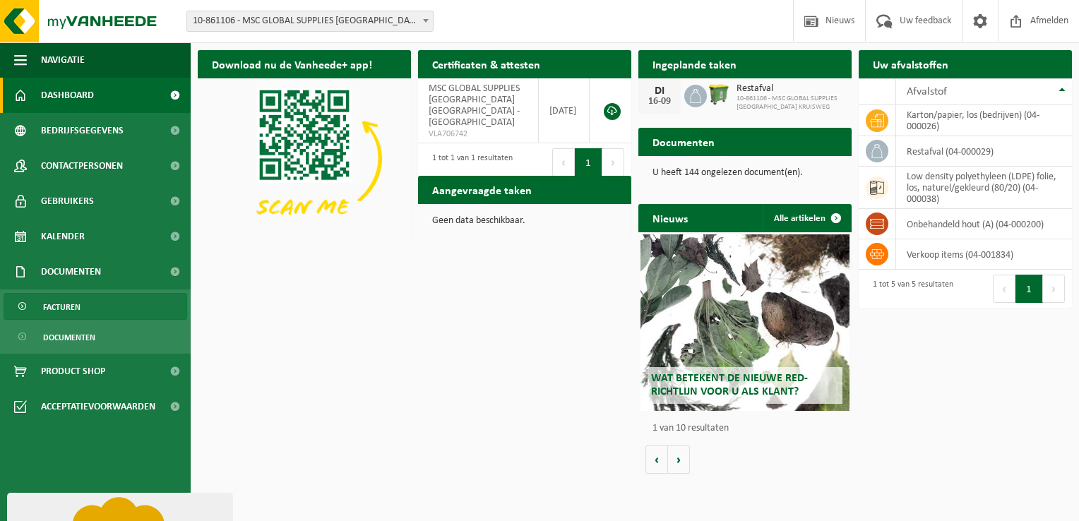
click at [60, 307] on span "Facturen" at bounding box center [61, 307] width 37 height 27
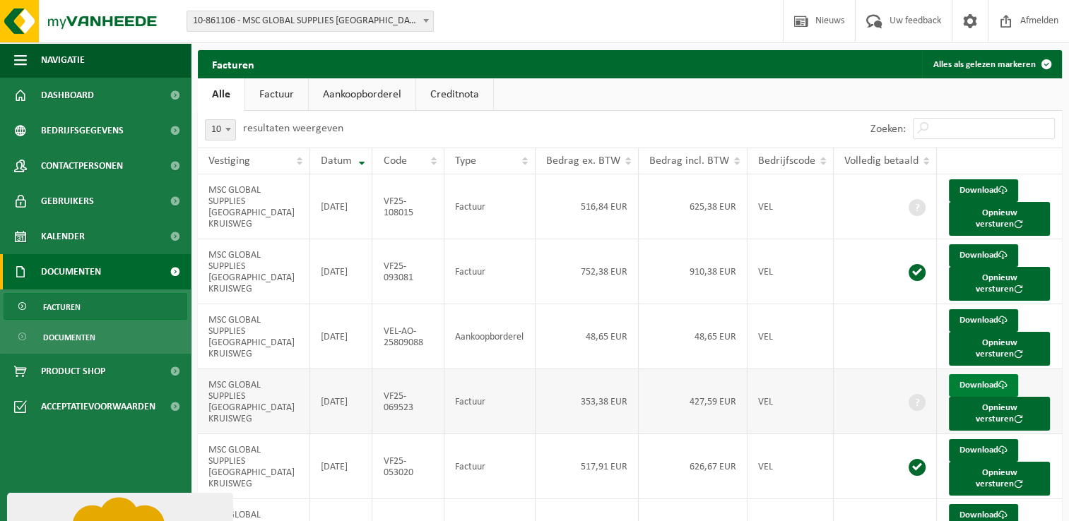
click at [972, 374] on link "Download" at bounding box center [982, 385] width 69 height 23
click at [977, 309] on link "Download" at bounding box center [982, 320] width 69 height 23
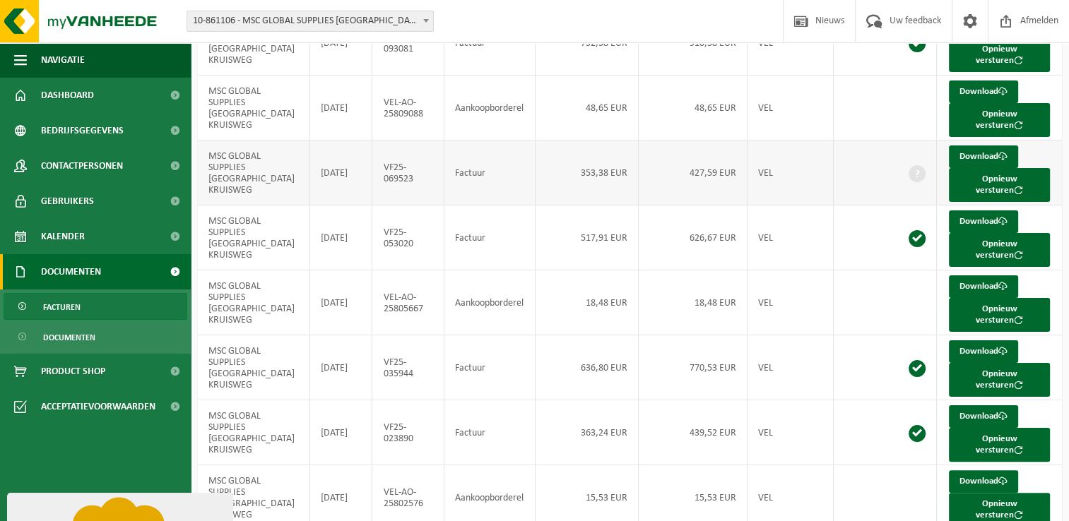
scroll to position [237, 0]
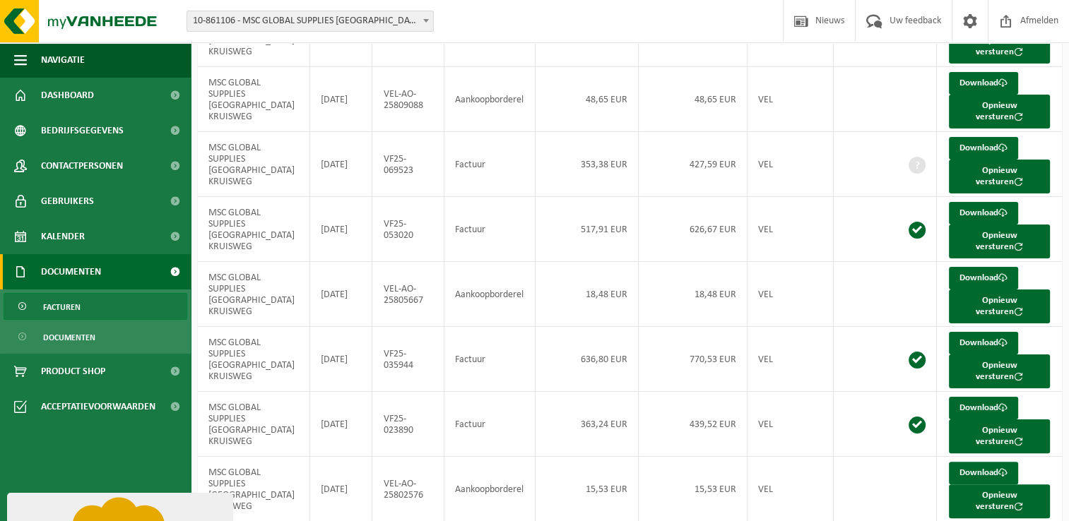
click at [966, 462] on link "Download" at bounding box center [982, 473] width 69 height 23
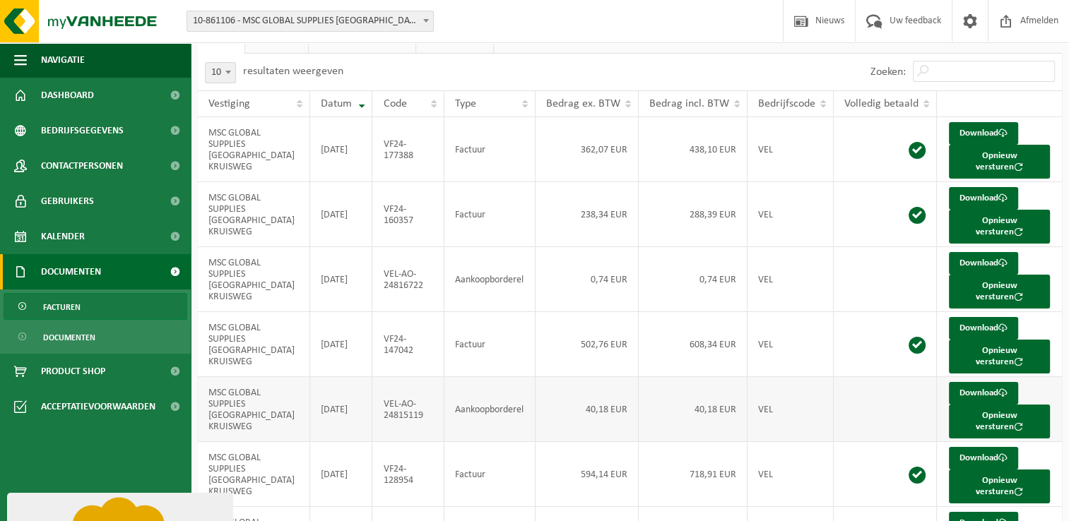
scroll to position [0, 0]
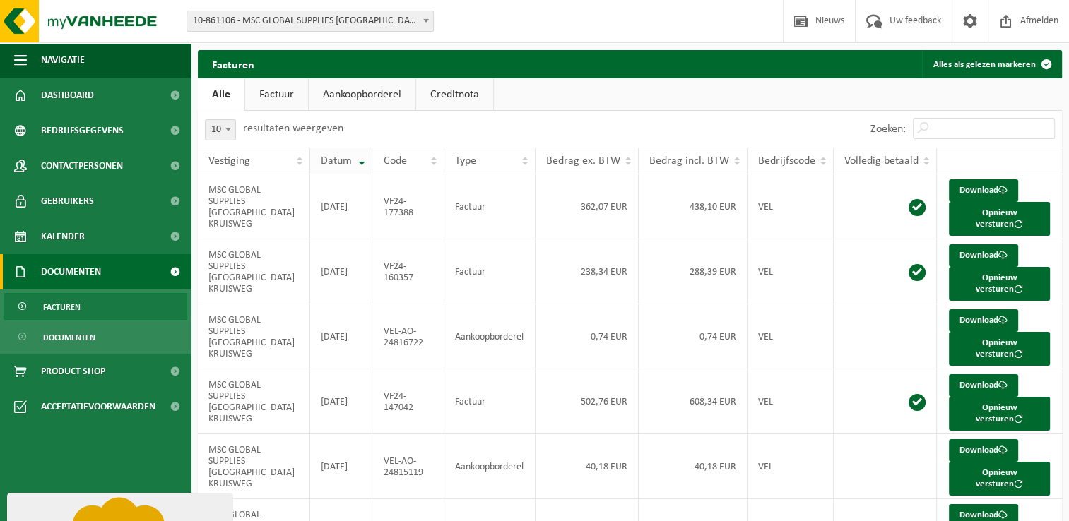
click at [362, 162] on th "Datum" at bounding box center [341, 161] width 62 height 27
click at [363, 160] on th "Datum" at bounding box center [341, 161] width 62 height 27
click at [362, 157] on th "Datum" at bounding box center [341, 161] width 62 height 27
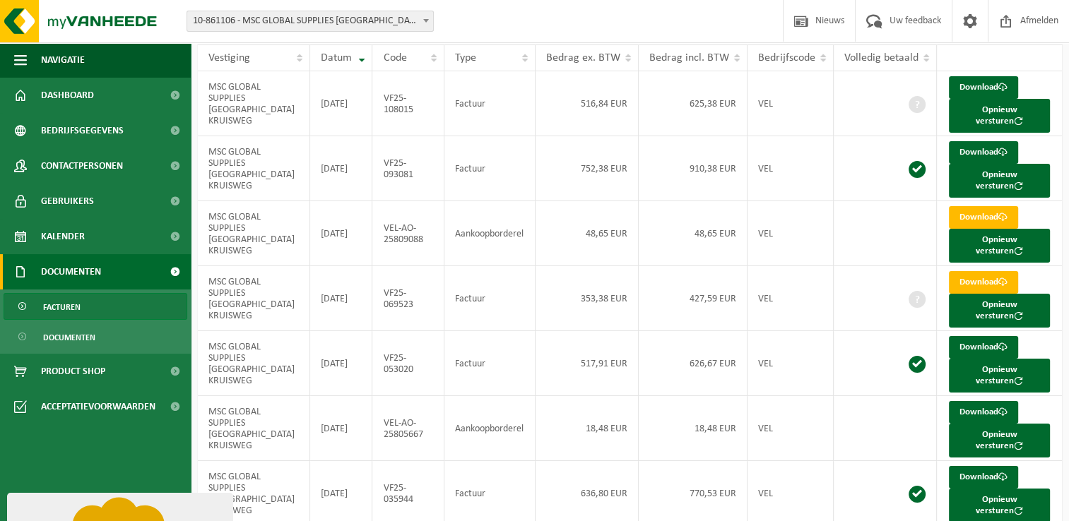
scroll to position [96, 0]
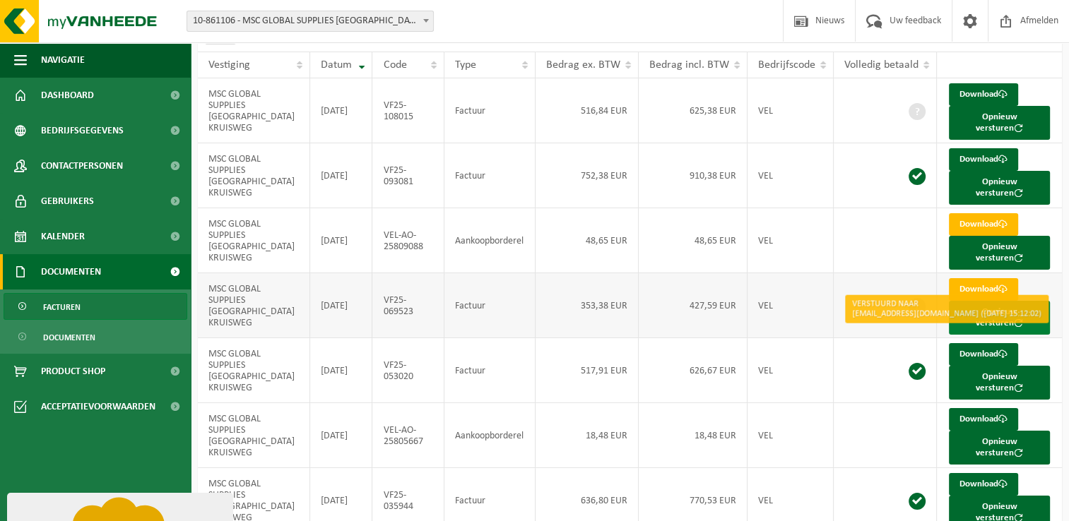
click at [977, 301] on button "Opnieuw versturen" at bounding box center [998, 318] width 101 height 34
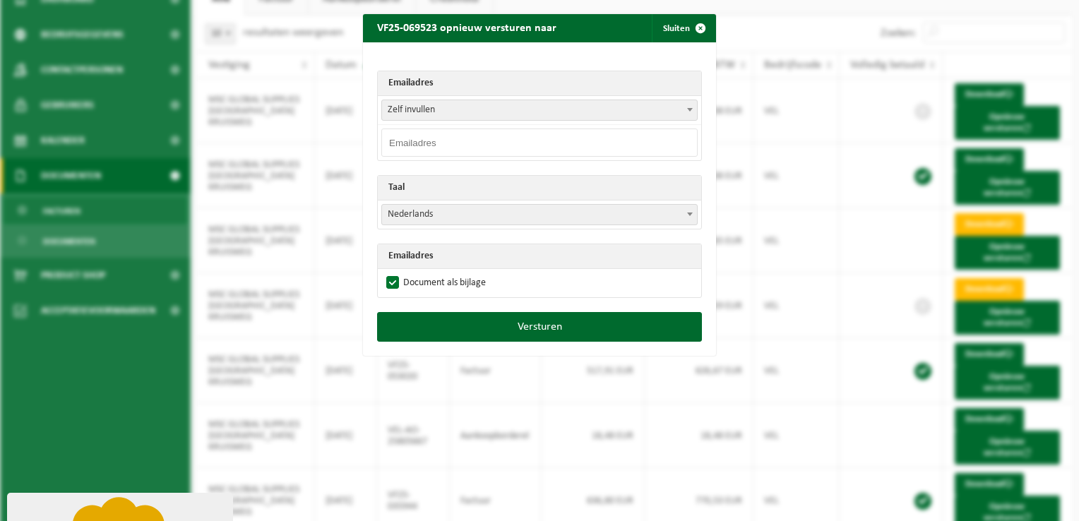
click at [437, 82] on th "Emailadres" at bounding box center [539, 83] width 323 height 25
click at [409, 84] on th "Emailadres" at bounding box center [539, 83] width 323 height 25
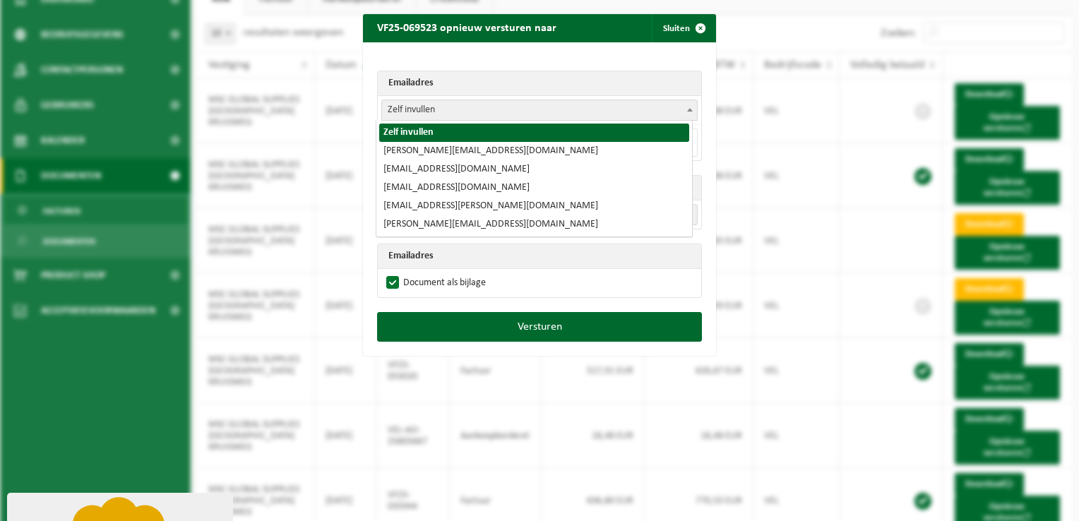
click at [528, 112] on span "Zelf invullen" at bounding box center [539, 110] width 315 height 20
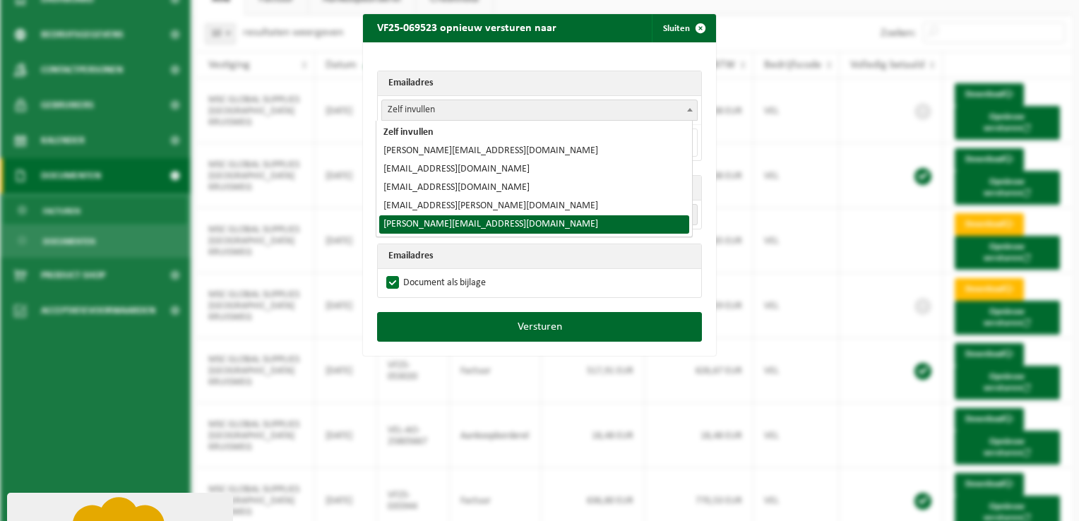
select select "[PERSON_NAME][EMAIL_ADDRESS][DOMAIN_NAME]"
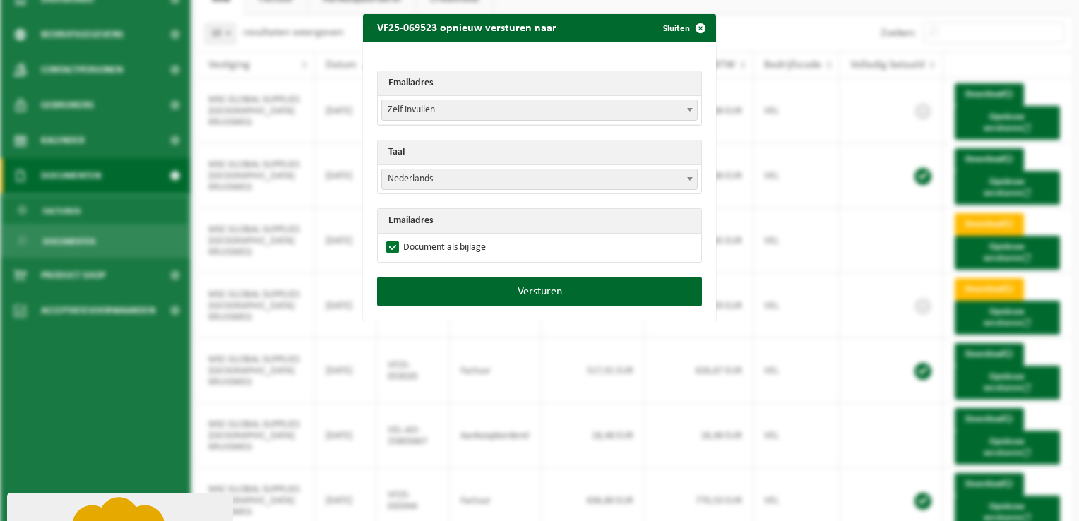
click at [542, 180] on span "Nederlands" at bounding box center [539, 179] width 315 height 20
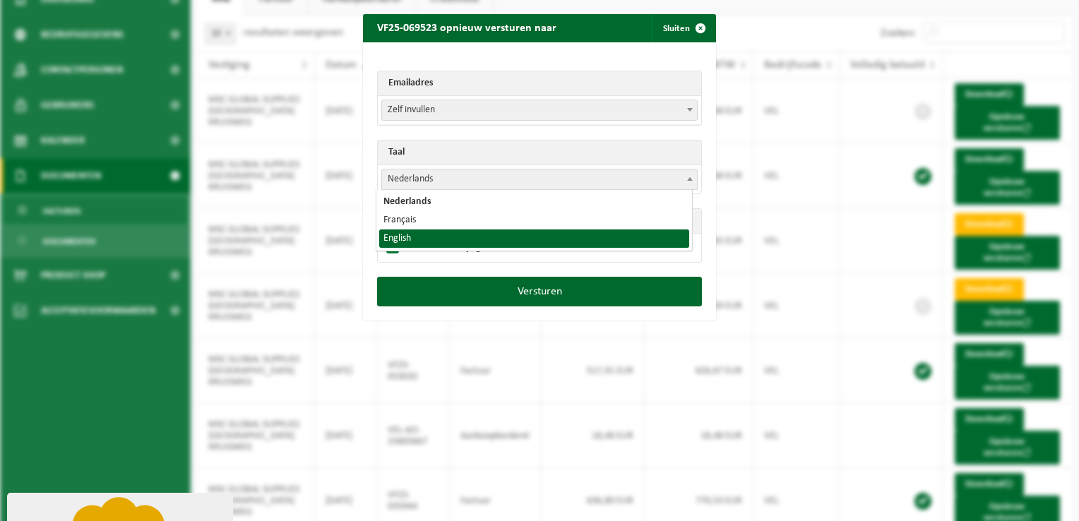
select select "en"
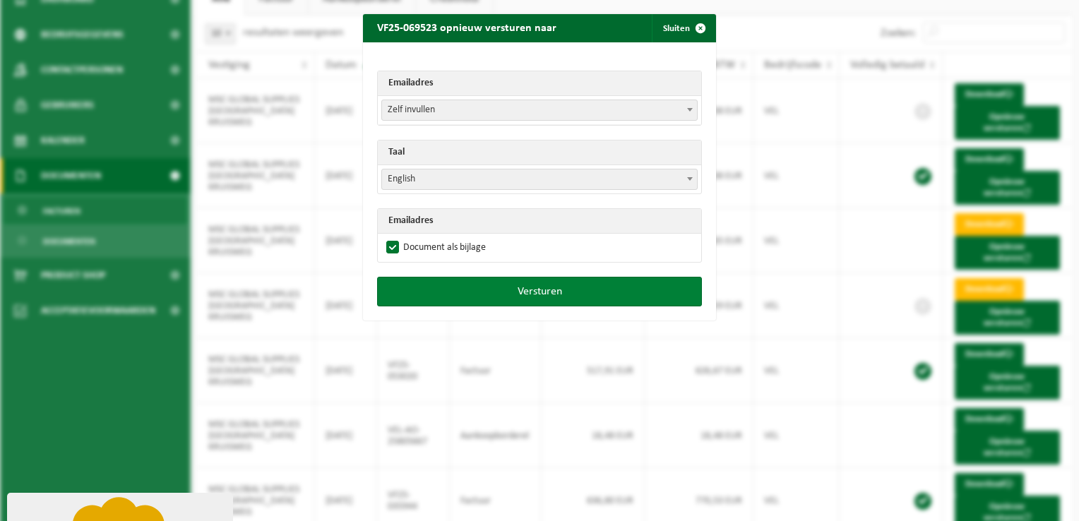
click at [537, 291] on button "Versturen" at bounding box center [539, 292] width 325 height 30
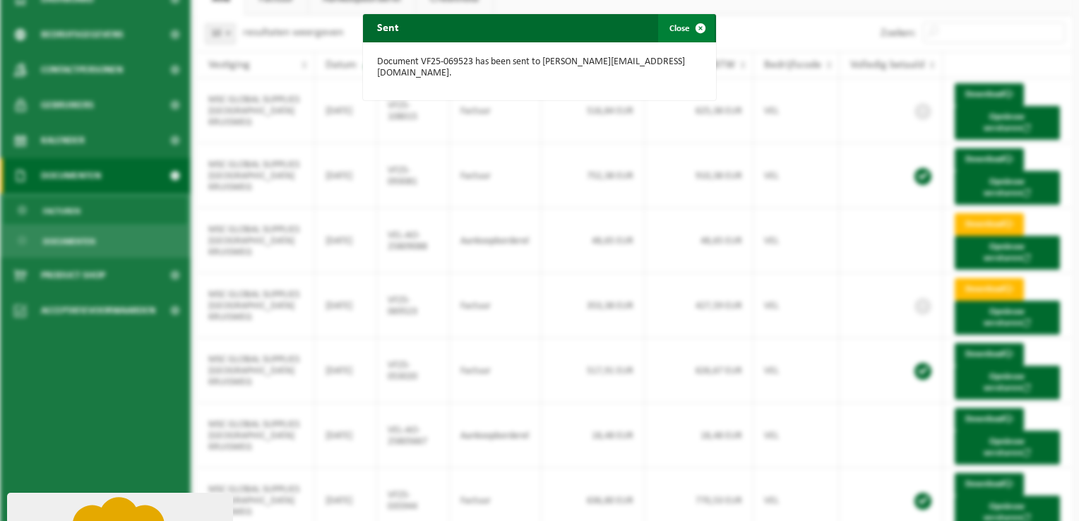
click at [698, 27] on span "button" at bounding box center [700, 28] width 28 height 28
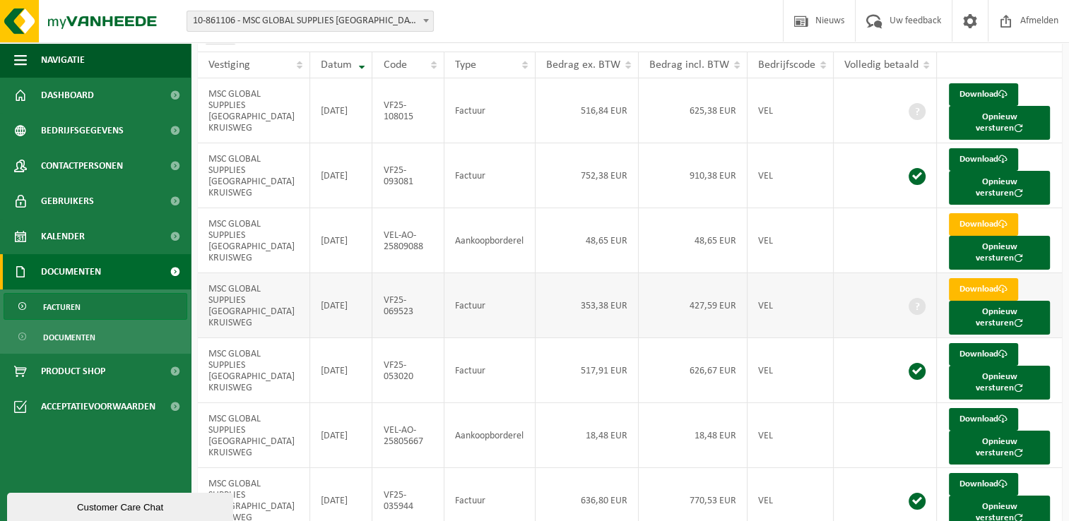
scroll to position [0, 0]
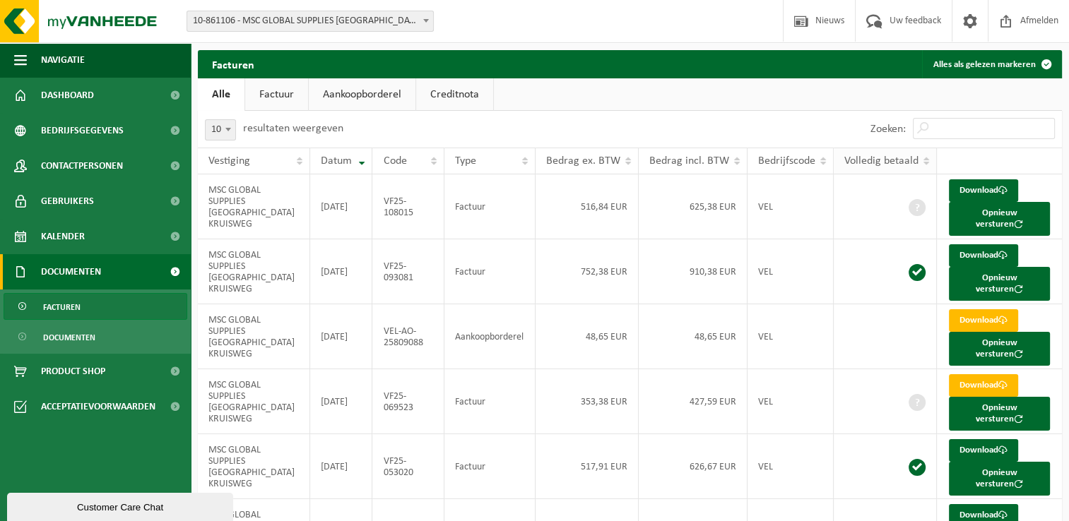
click at [919, 162] on th "Volledig betaald" at bounding box center [884, 161] width 103 height 27
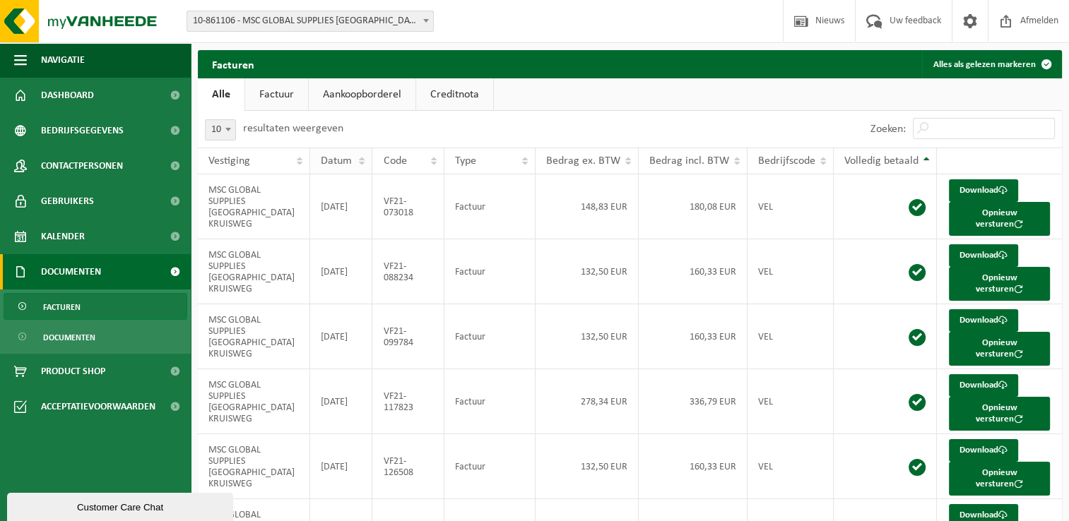
click at [345, 161] on span "Datum" at bounding box center [336, 160] width 31 height 11
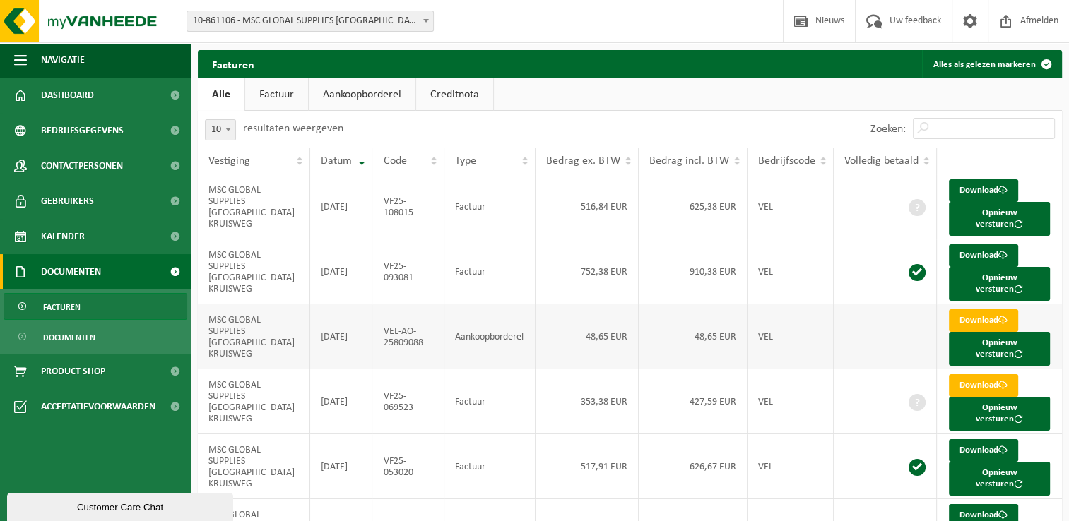
scroll to position [71, 0]
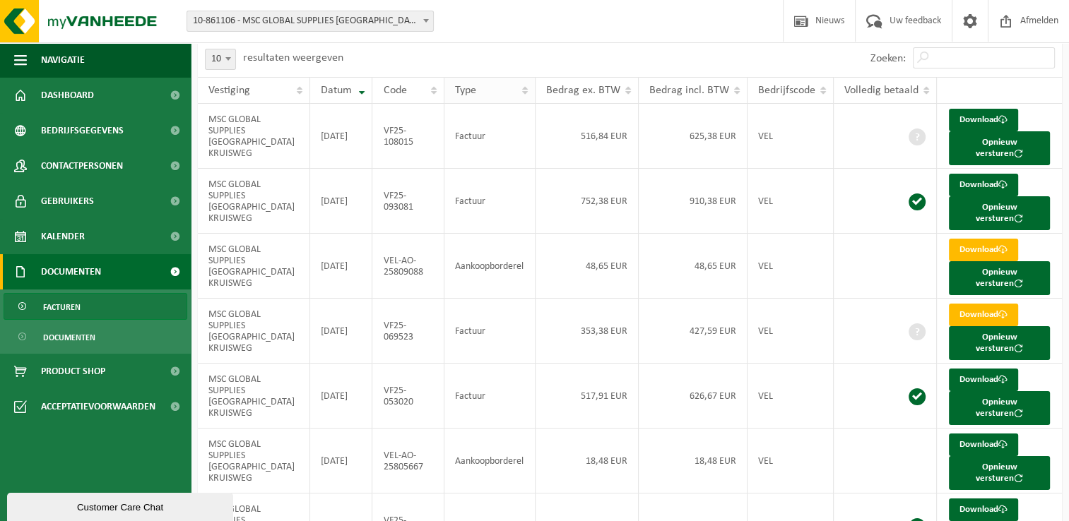
click at [524, 92] on th "Type" at bounding box center [489, 90] width 91 height 27
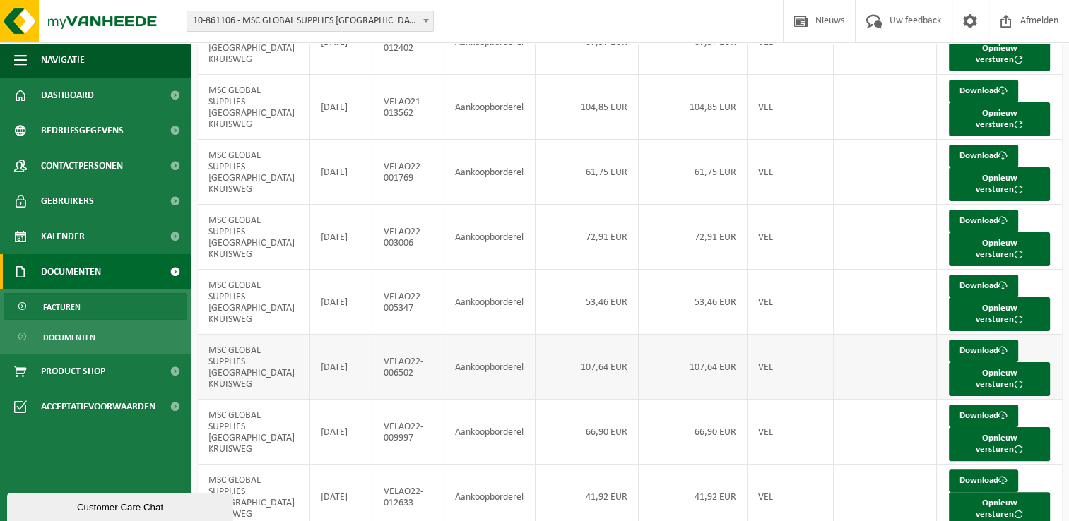
scroll to position [238, 0]
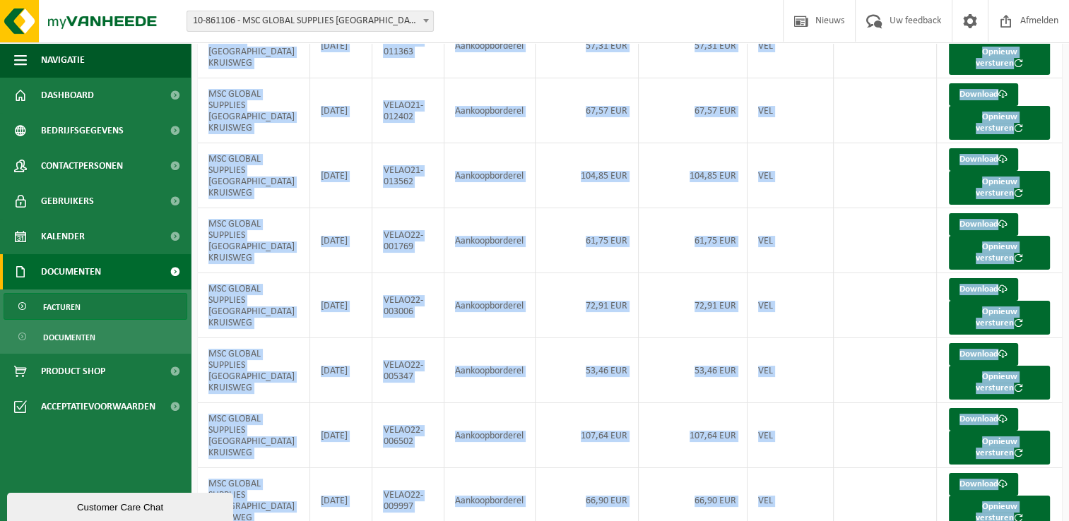
scroll to position [0, 0]
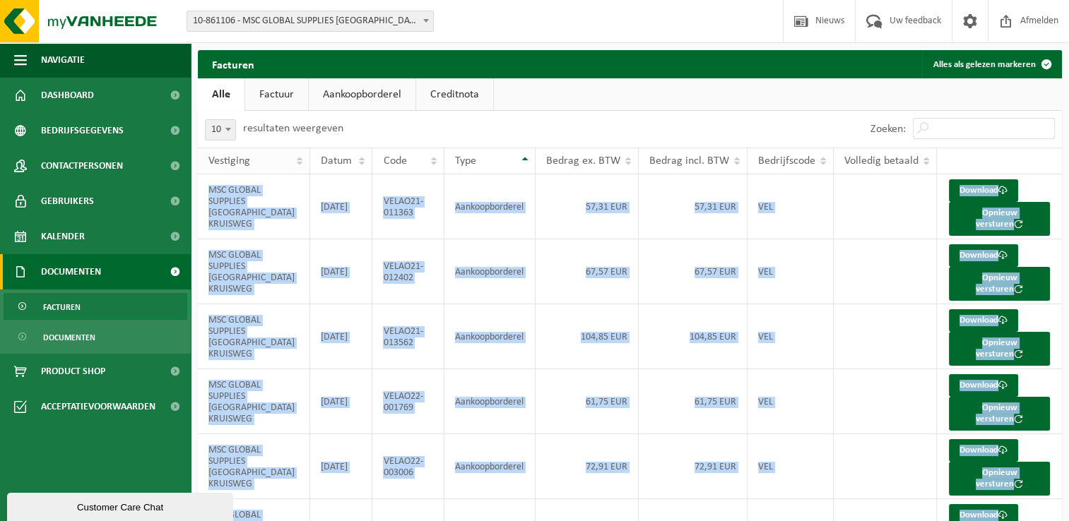
drag, startPoint x: 797, startPoint y: 448, endPoint x: 216, endPoint y: 172, distance: 642.9
click at [216, 172] on table "Vestiging Datum Code Type Bedrag ex. BTW Bedrag incl. BTW Bedrijfscode Volledig…" at bounding box center [630, 486] width 864 height 677
copy tbody "MSC GLOBAL SUPPLIES [GEOGRAPHIC_DATA] KRUISWEG [DATE] VELAO21-011363 Aankoopbor…"
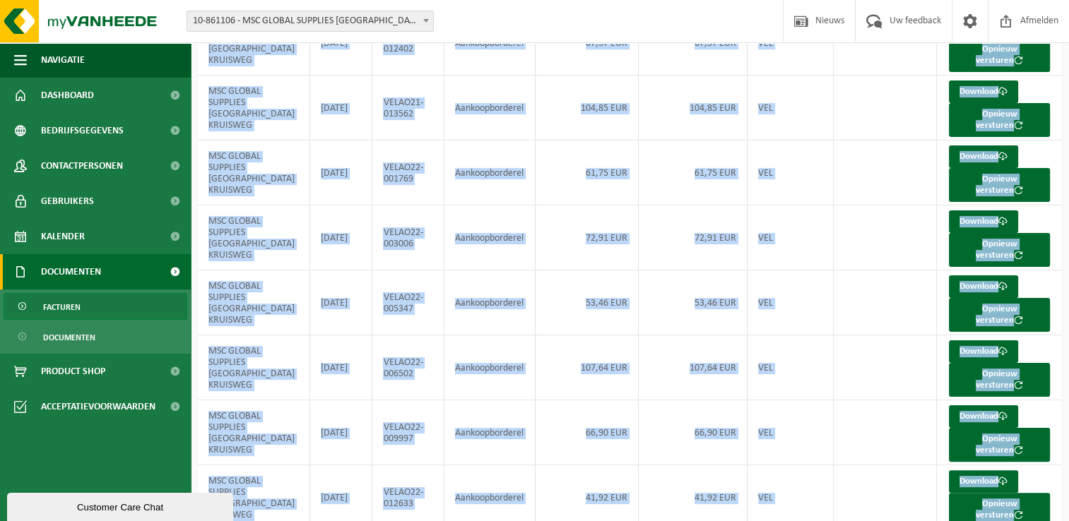
scroll to position [238, 0]
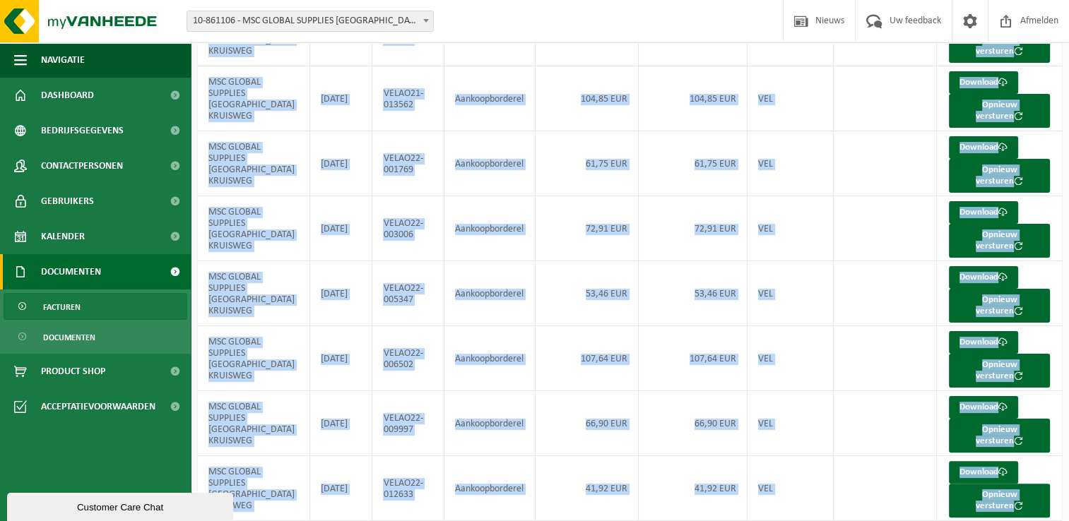
drag, startPoint x: 208, startPoint y: 191, endPoint x: 773, endPoint y: 437, distance: 616.4
click at [773, 437] on tbody "MSC GLOBAL SUPPLIES [GEOGRAPHIC_DATA] KRUISWEG [DATE] VELAO23-016962 Aankoopbor…" at bounding box center [630, 261] width 864 height 650
drag, startPoint x: 773, startPoint y: 437, endPoint x: 714, endPoint y: 388, distance: 76.8
copy tbody "MSC GLOBAL SUPPLIES [GEOGRAPHIC_DATA] KRUISWEG [DATE] VELAO23-016962 Aankoopbor…"
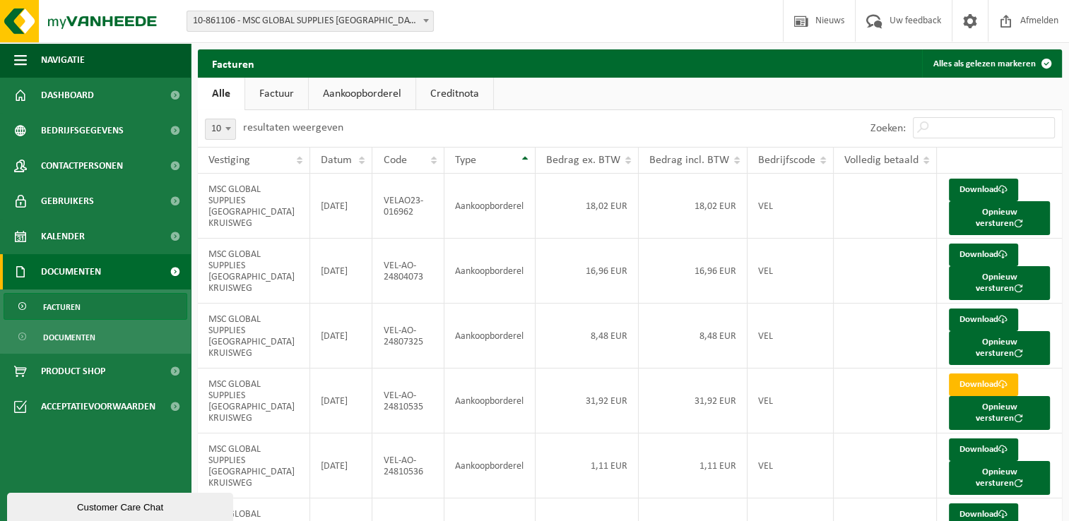
scroll to position [0, 0]
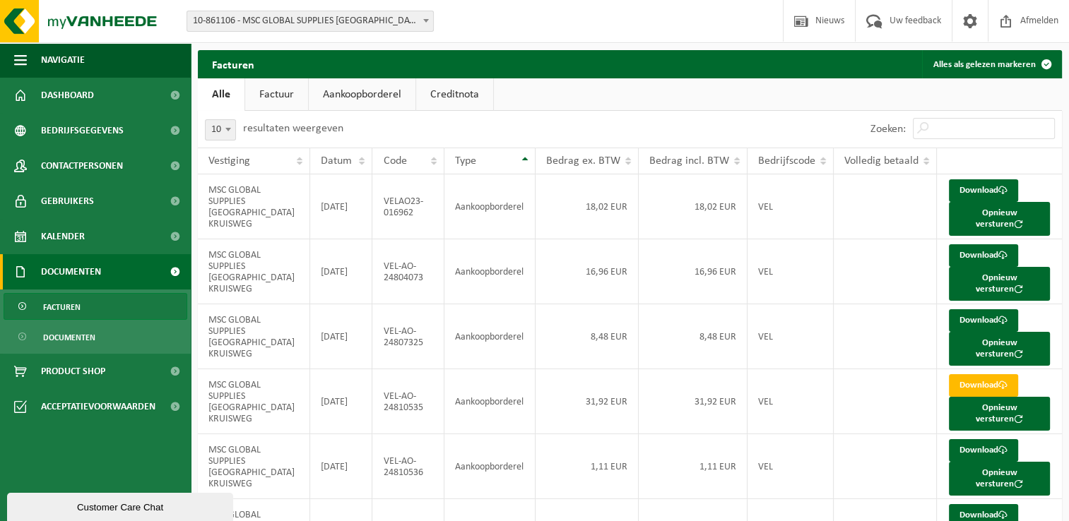
click at [133, 503] on div "Customer Care Chat" at bounding box center [120, 507] width 205 height 11
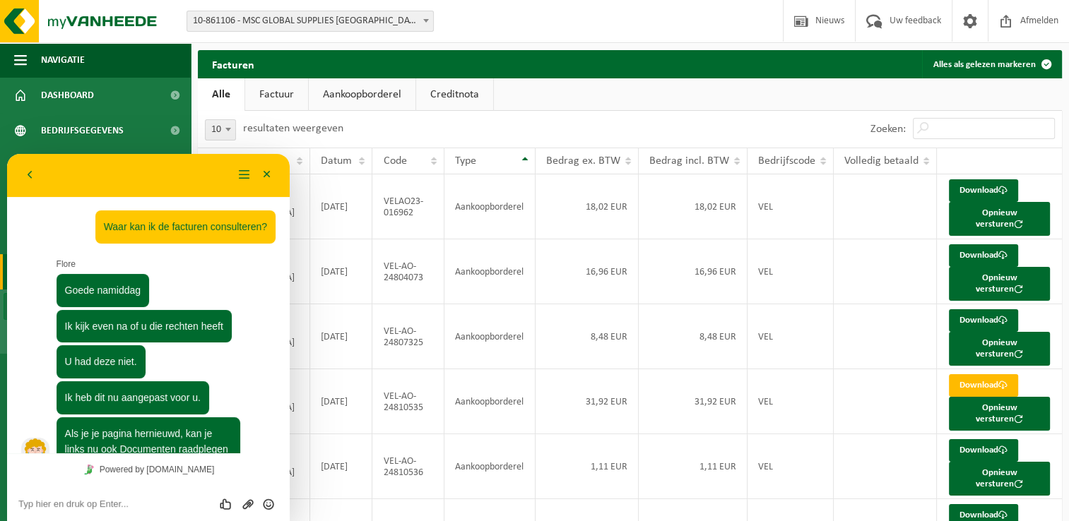
scroll to position [232, 0]
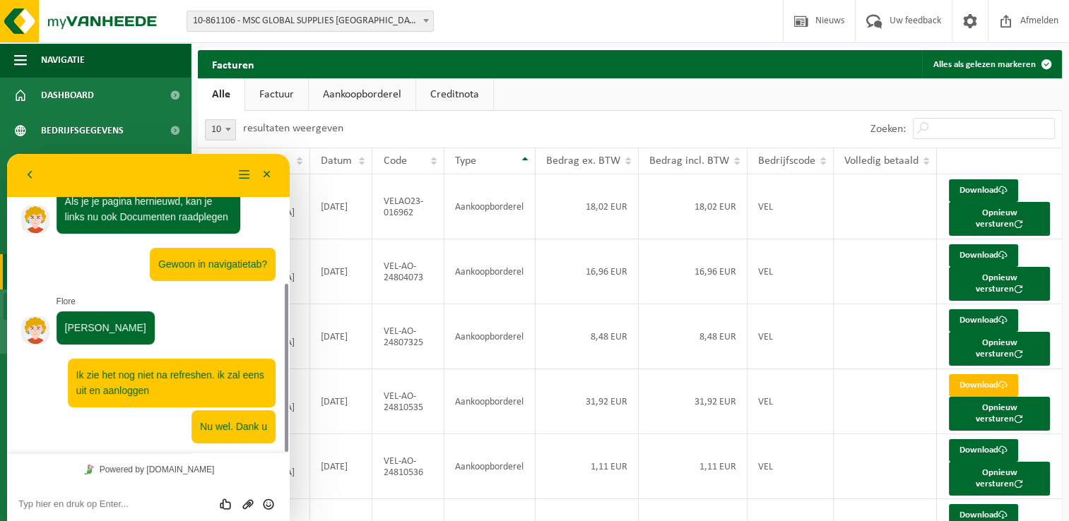
click at [7, 154] on textarea at bounding box center [7, 154] width 0 height 0
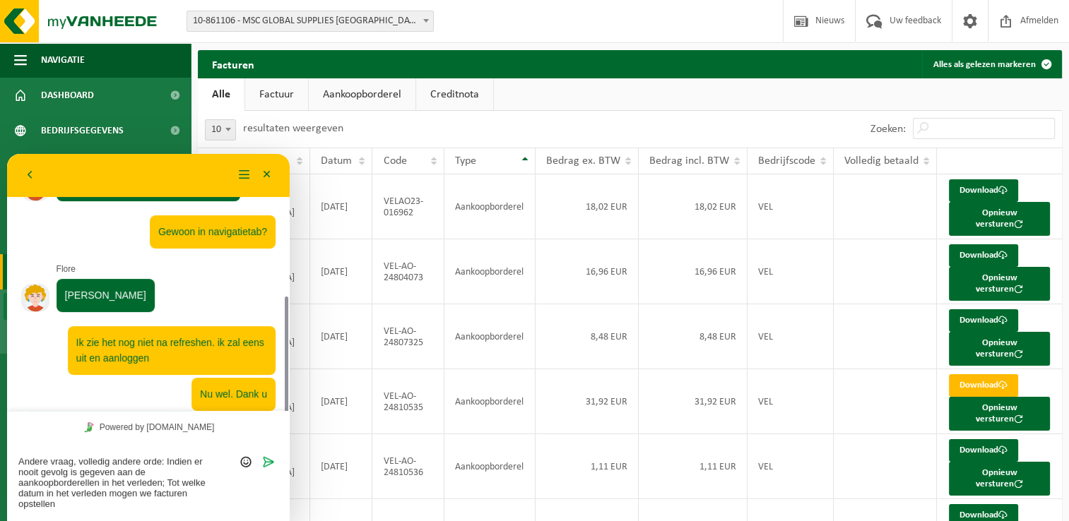
scroll to position [275, 0]
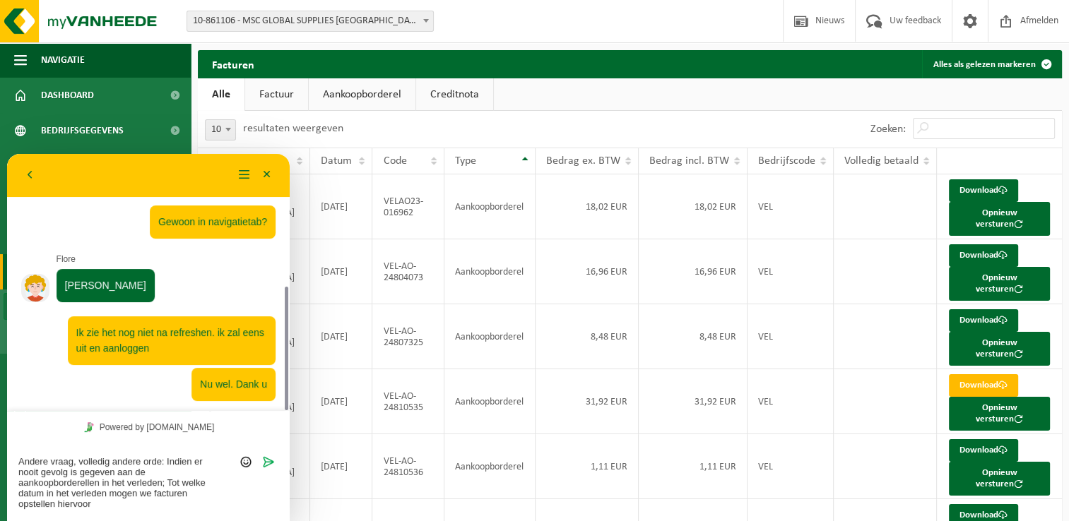
type textarea "Andere vraag, volledig andere orde: Indien er nooit gevolg is gegeven aan de aa…"
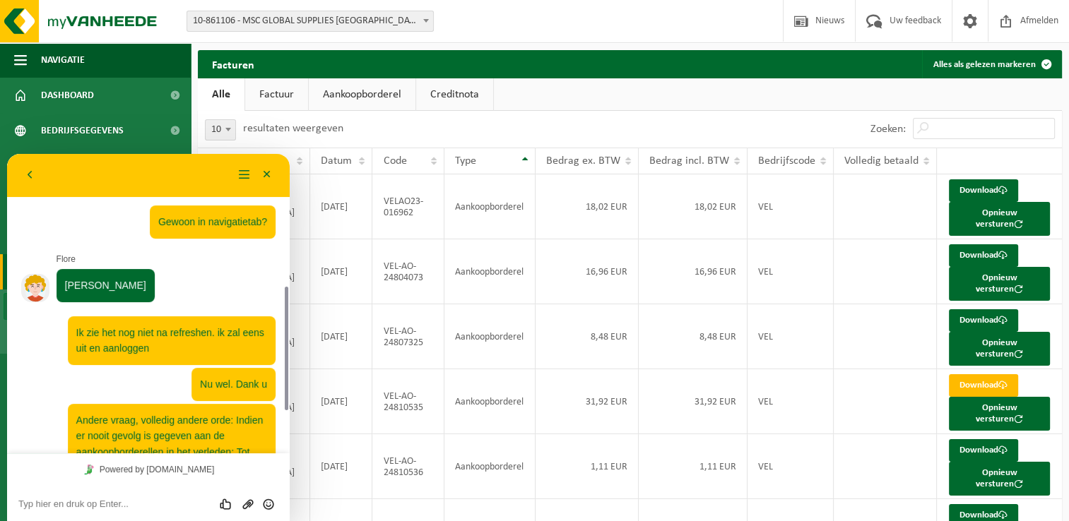
scroll to position [333, 0]
